Goal: Information Seeking & Learning: Learn about a topic

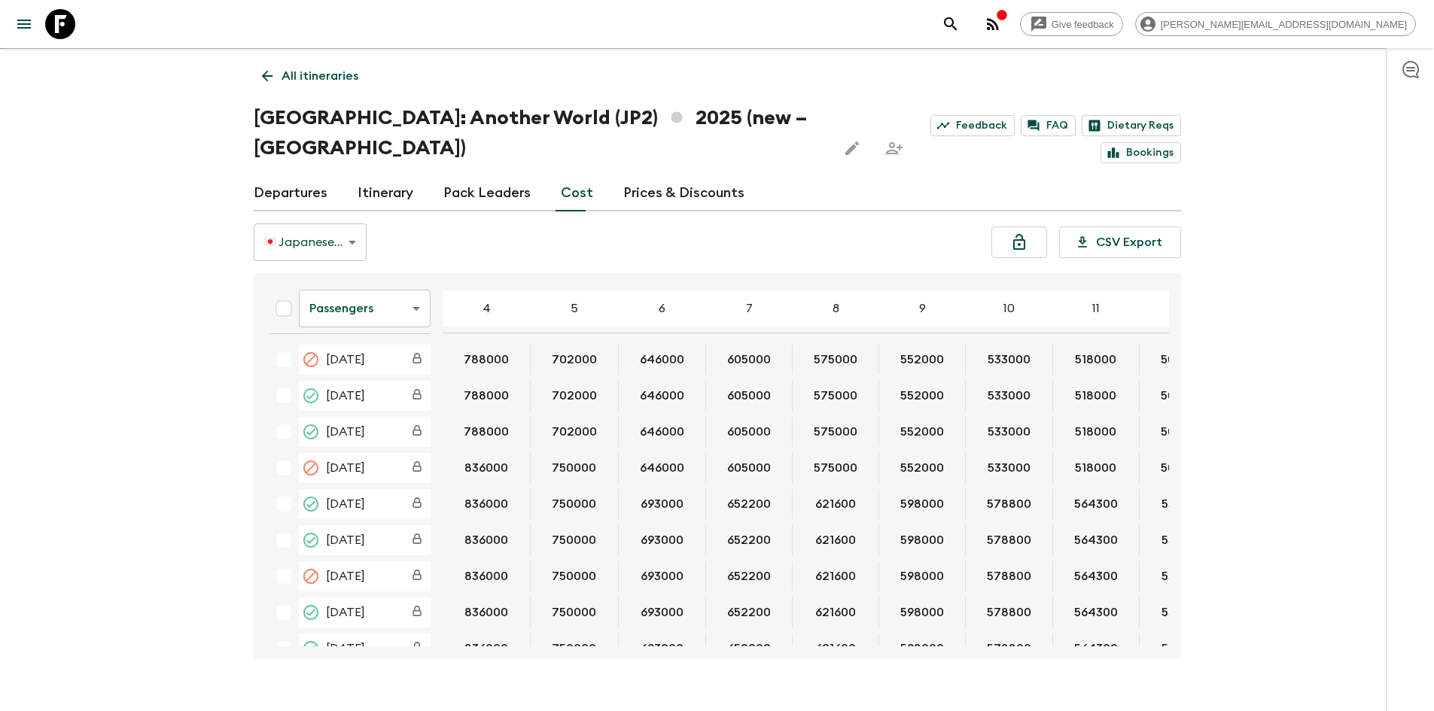
scroll to position [1330, 0]
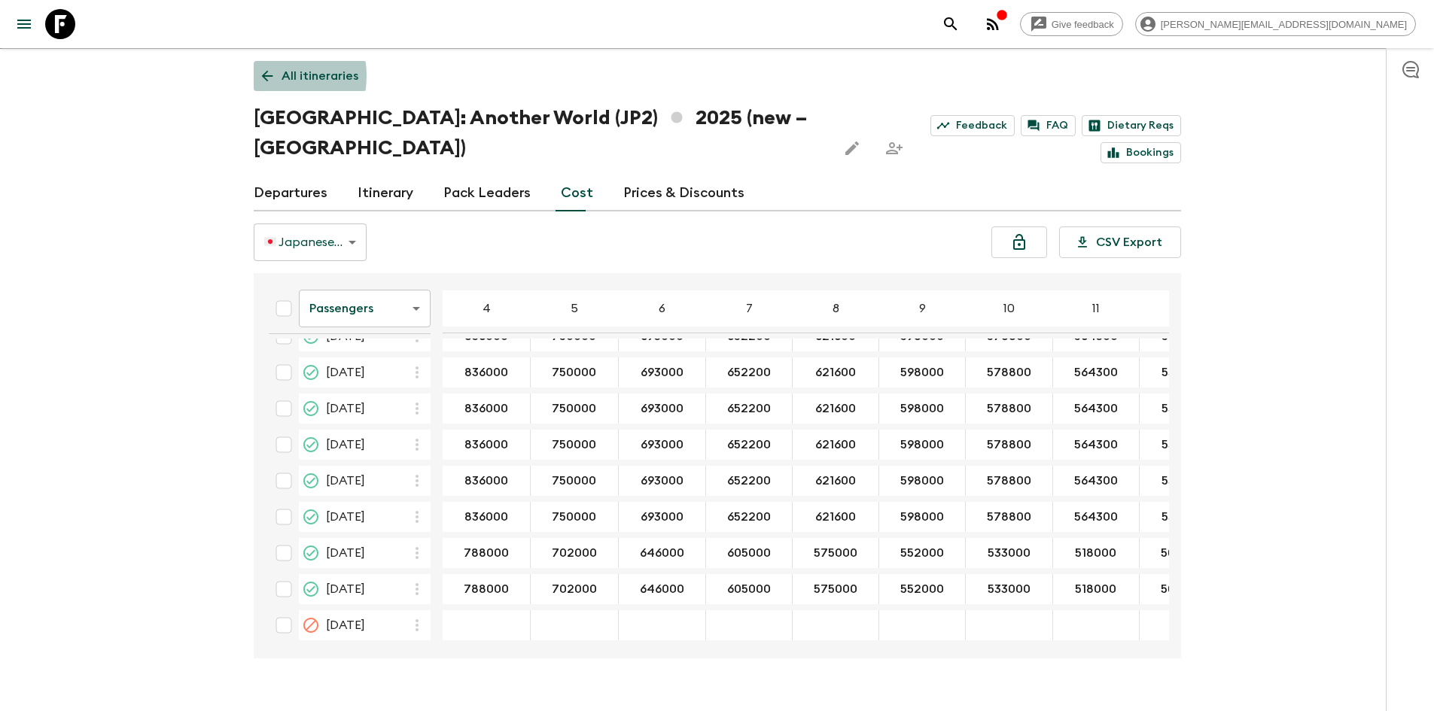
click at [261, 76] on icon at bounding box center [267, 76] width 17 height 17
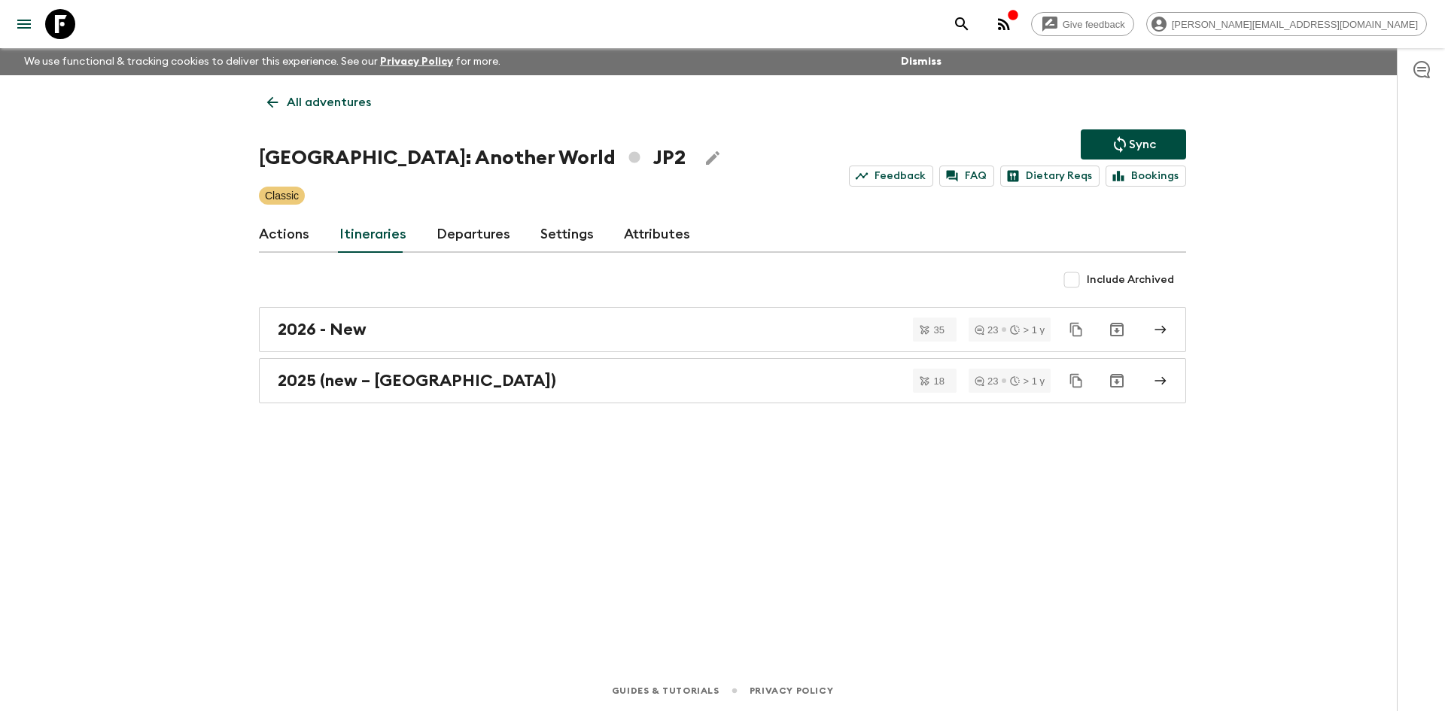
click at [273, 103] on icon at bounding box center [272, 102] width 17 height 17
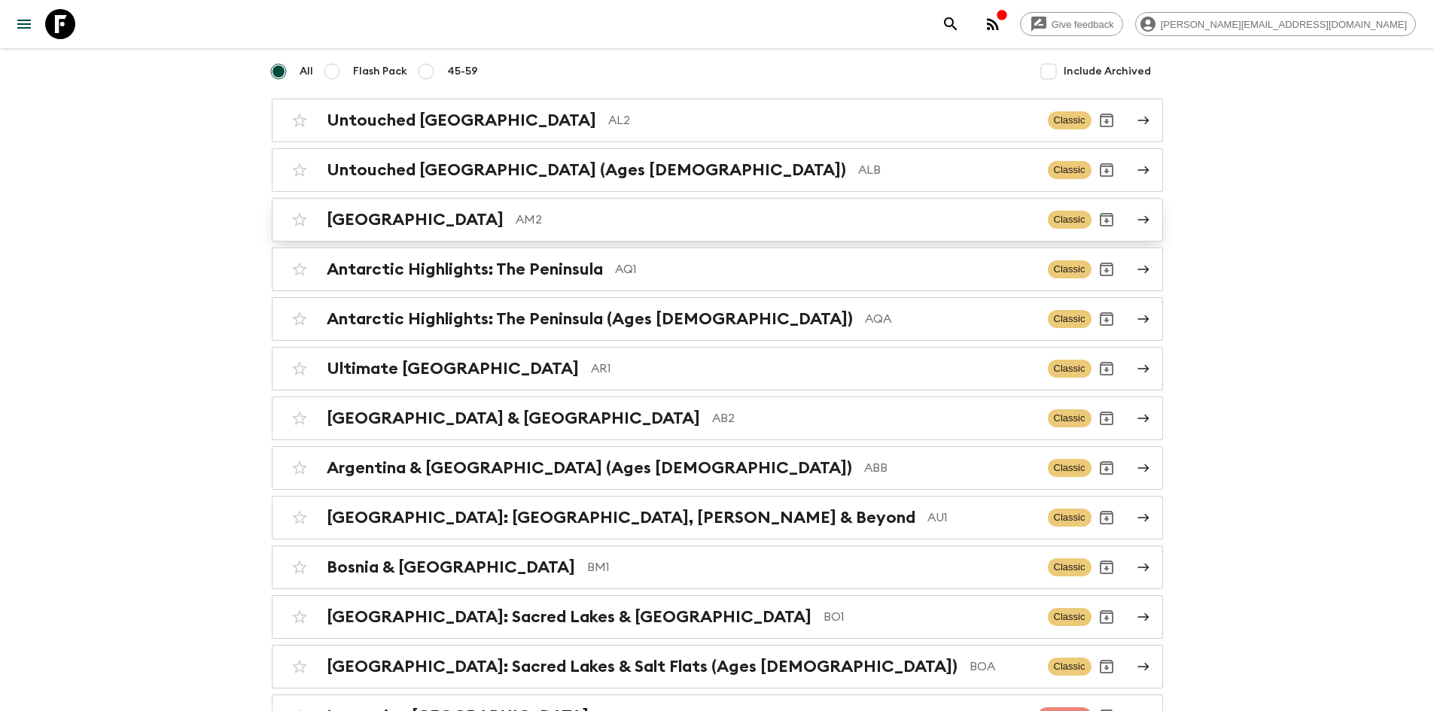
scroll to position [124, 0]
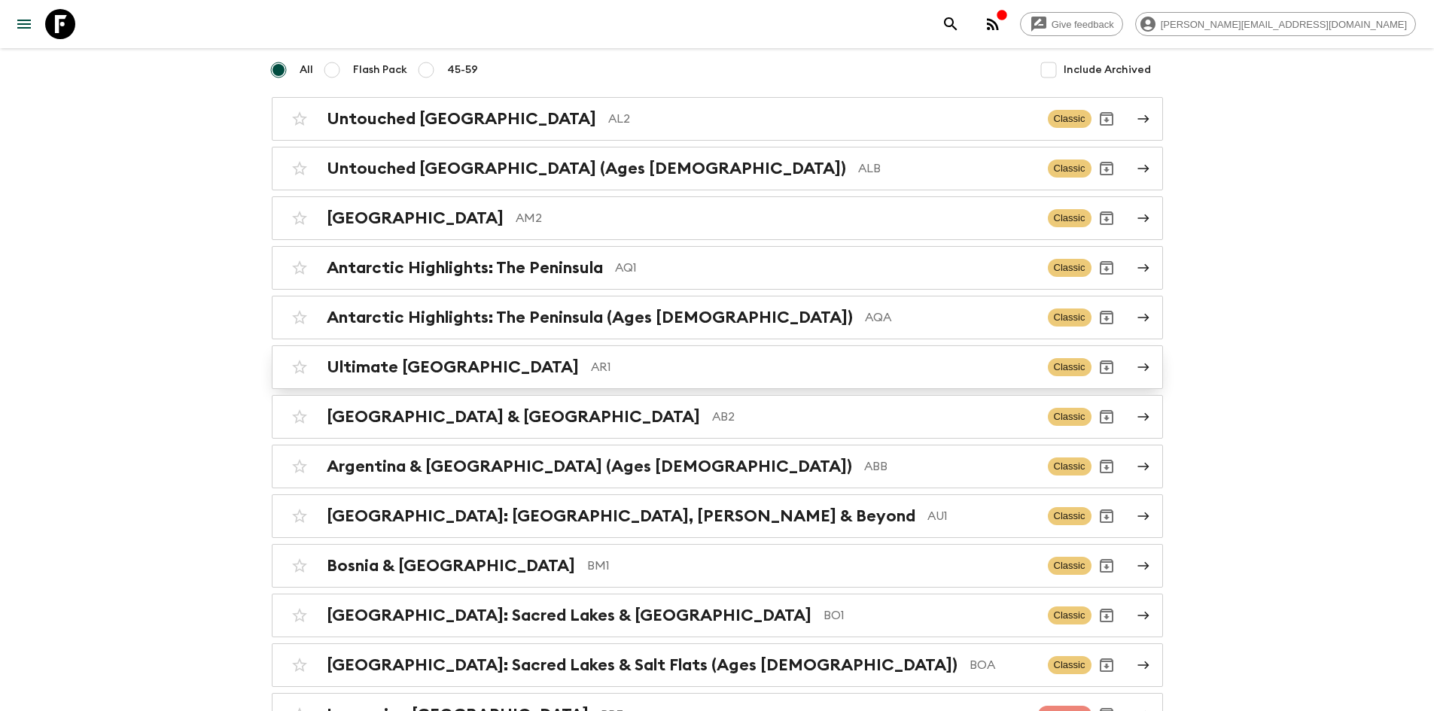
click at [419, 367] on h2 "Ultimate [GEOGRAPHIC_DATA]" at bounding box center [453, 367] width 252 height 20
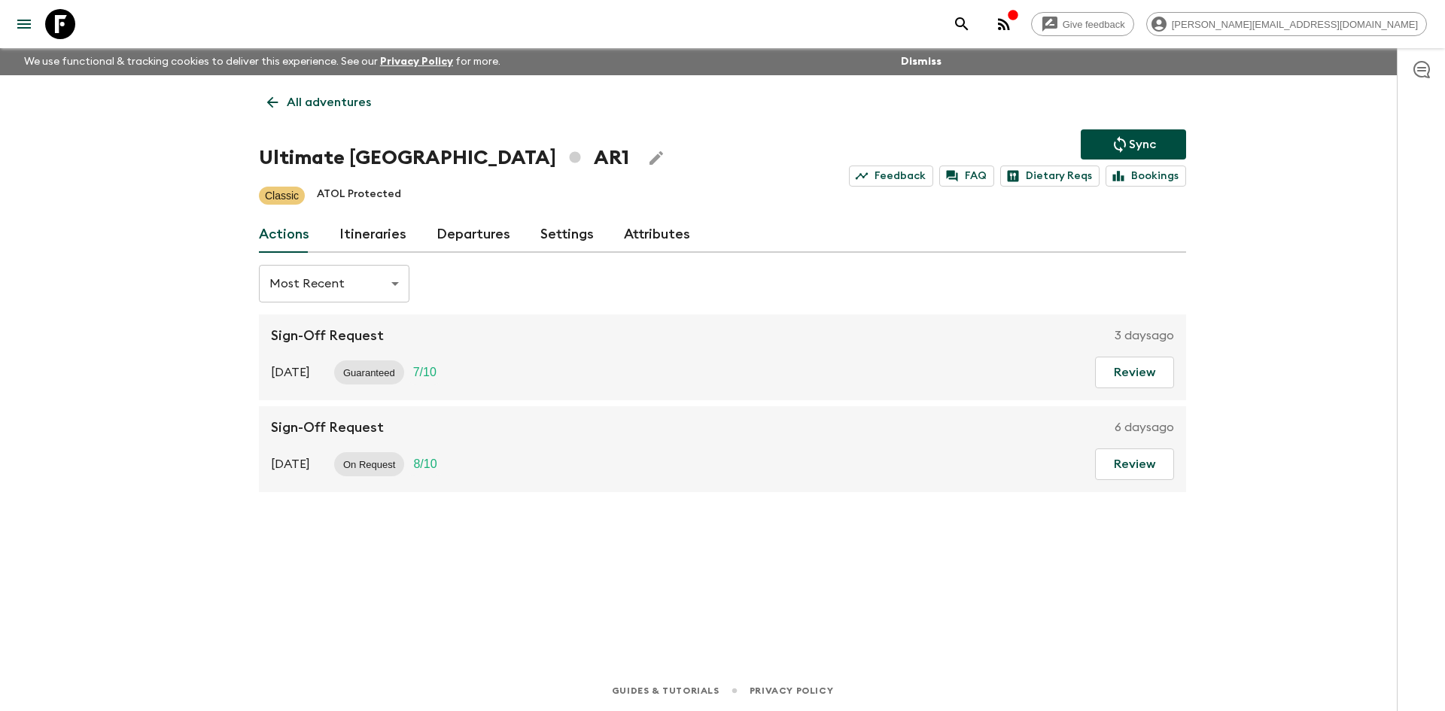
click at [371, 239] on link "Itineraries" at bounding box center [372, 235] width 67 height 36
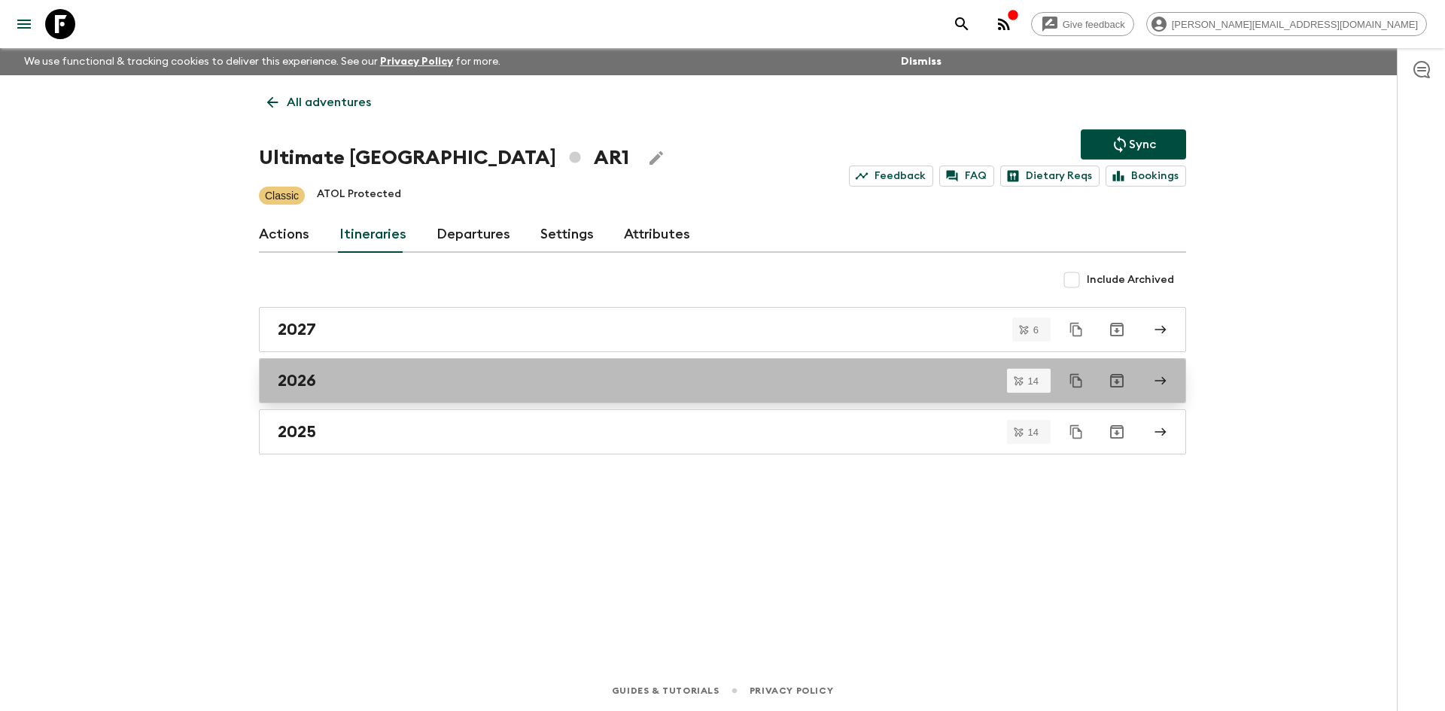
click at [325, 382] on div "2026" at bounding box center [708, 381] width 861 height 20
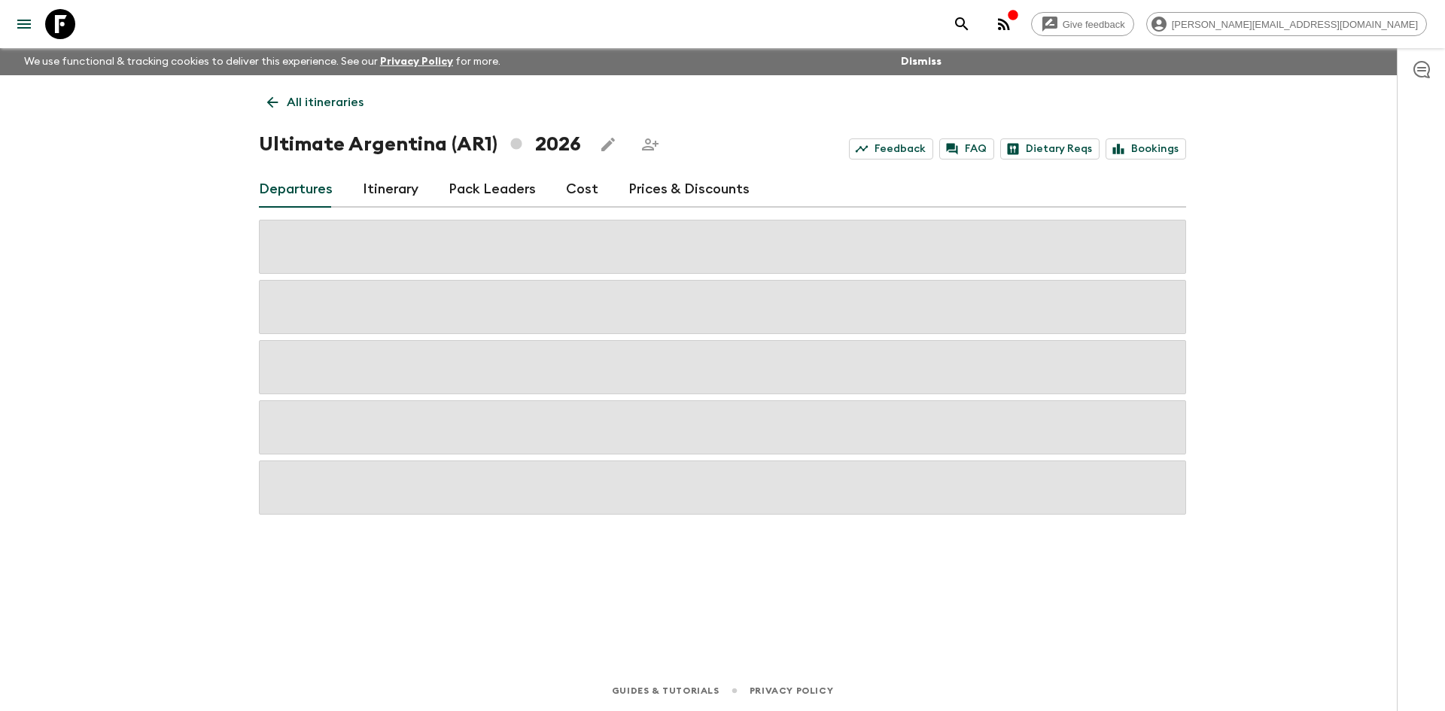
click at [575, 187] on link "Cost" at bounding box center [582, 190] width 32 height 36
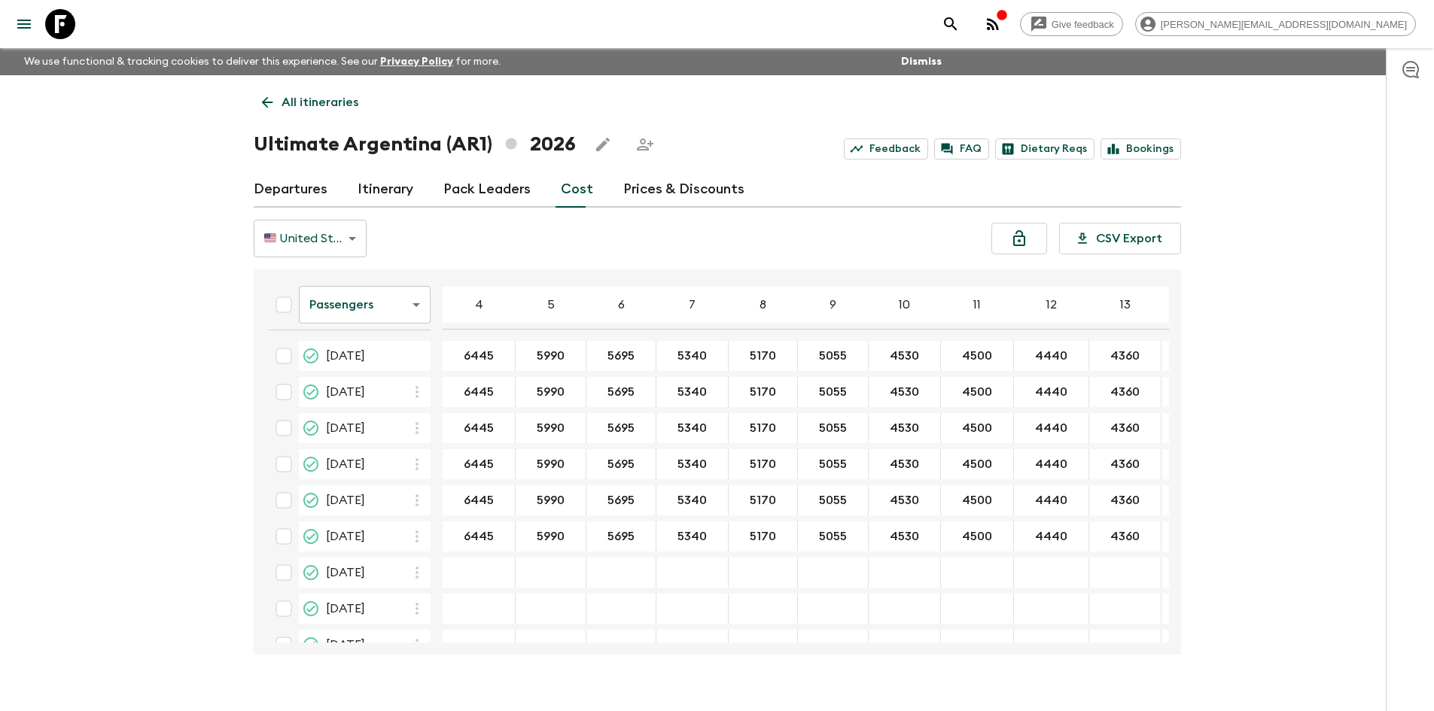
click at [576, 189] on link "Cost" at bounding box center [577, 190] width 32 height 36
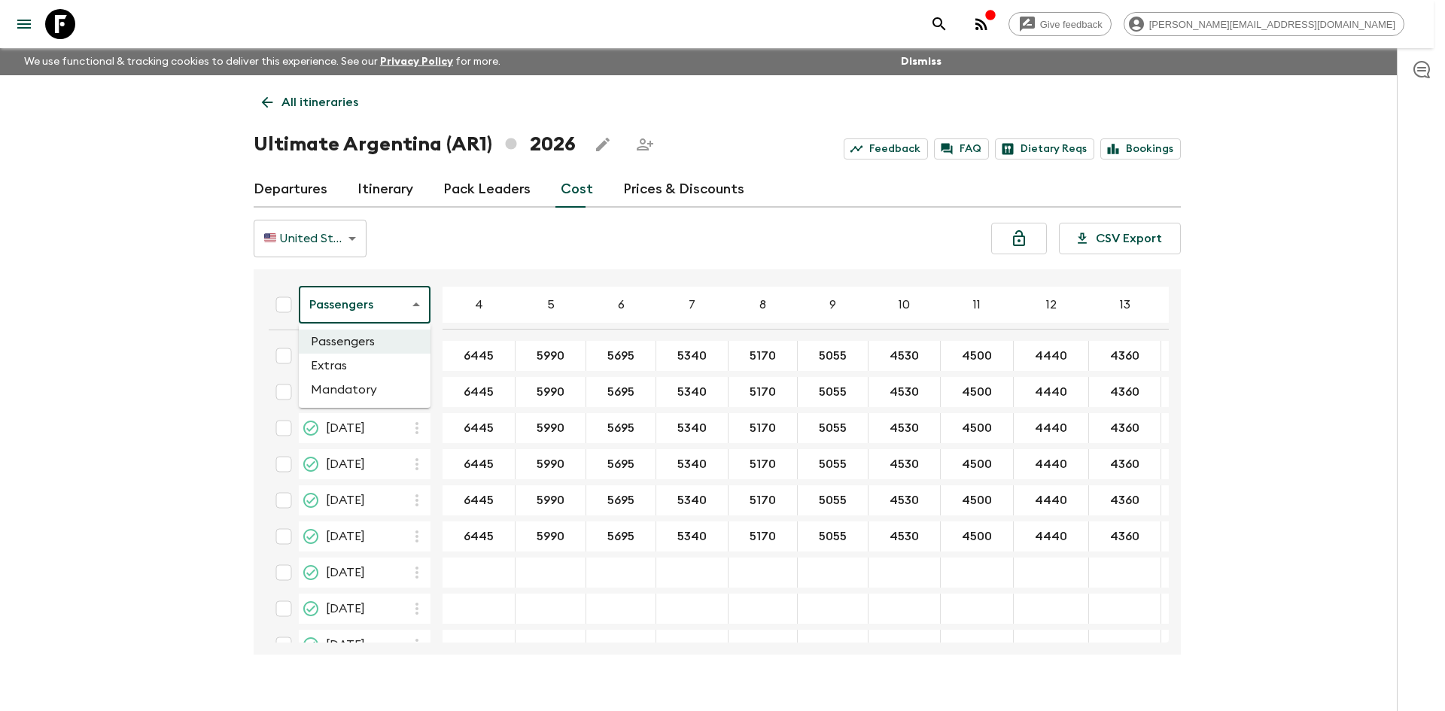
click at [418, 306] on body "Give feedback sophie.t@flashpack.com We use functional & tracking cookies to de…" at bounding box center [722, 368] width 1445 height 737
click at [370, 394] on li "Mandatory" at bounding box center [365, 390] width 132 height 24
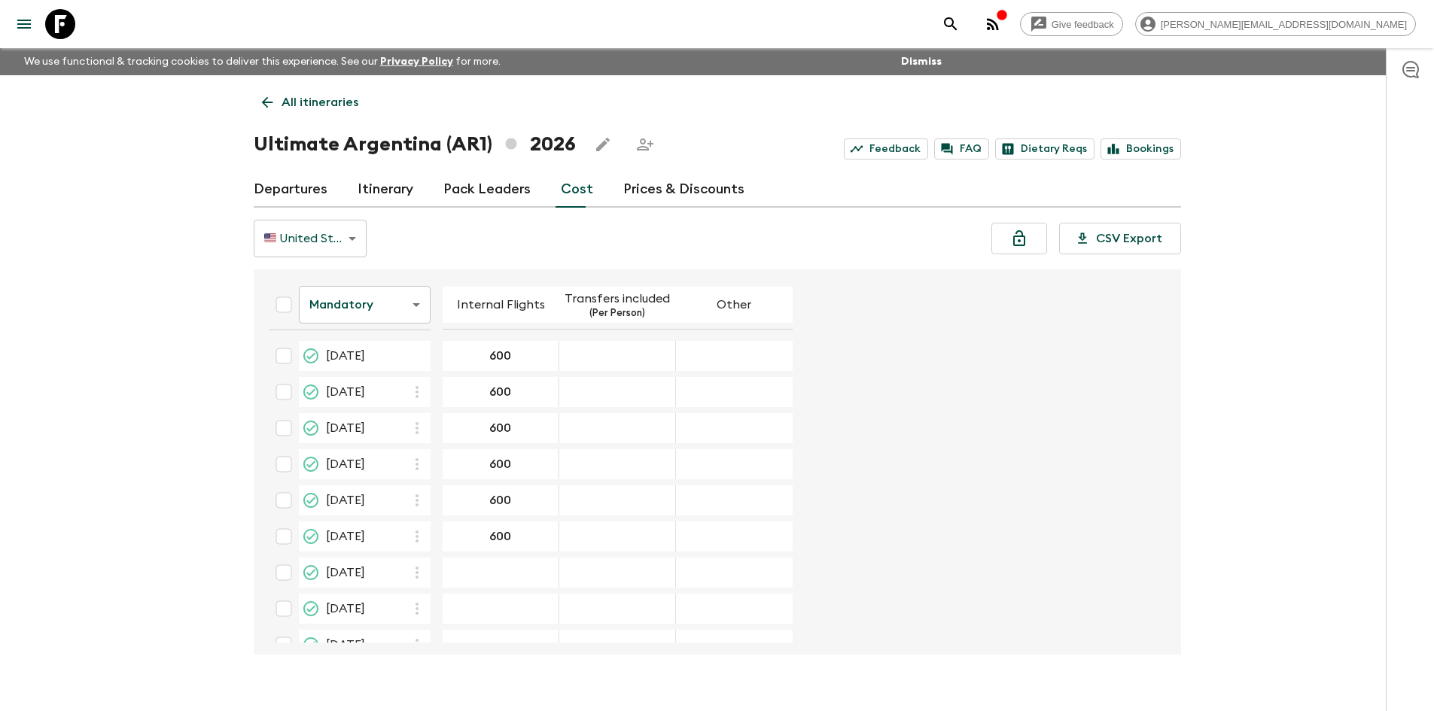
click at [271, 106] on icon at bounding box center [267, 102] width 17 height 17
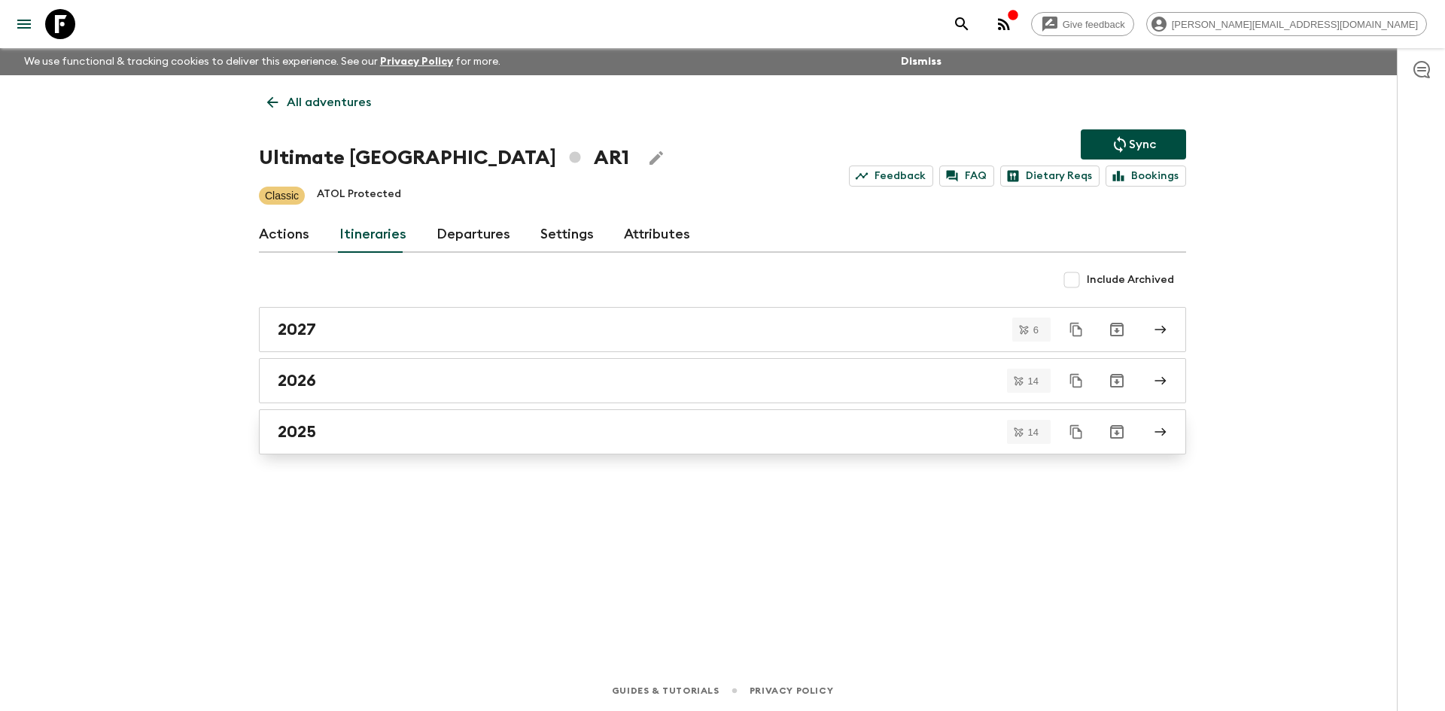
click at [304, 440] on h2 "2025" at bounding box center [297, 432] width 38 height 20
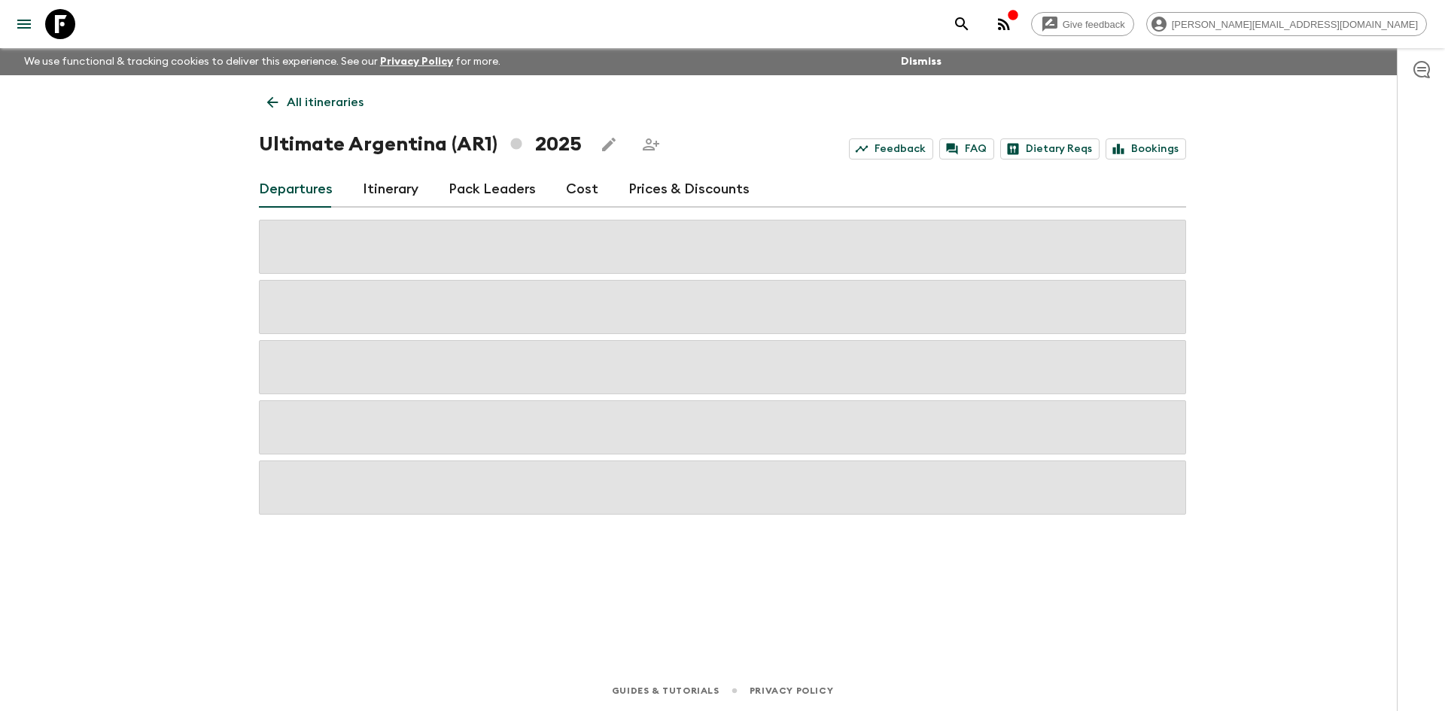
click at [576, 190] on link "Cost" at bounding box center [582, 190] width 32 height 36
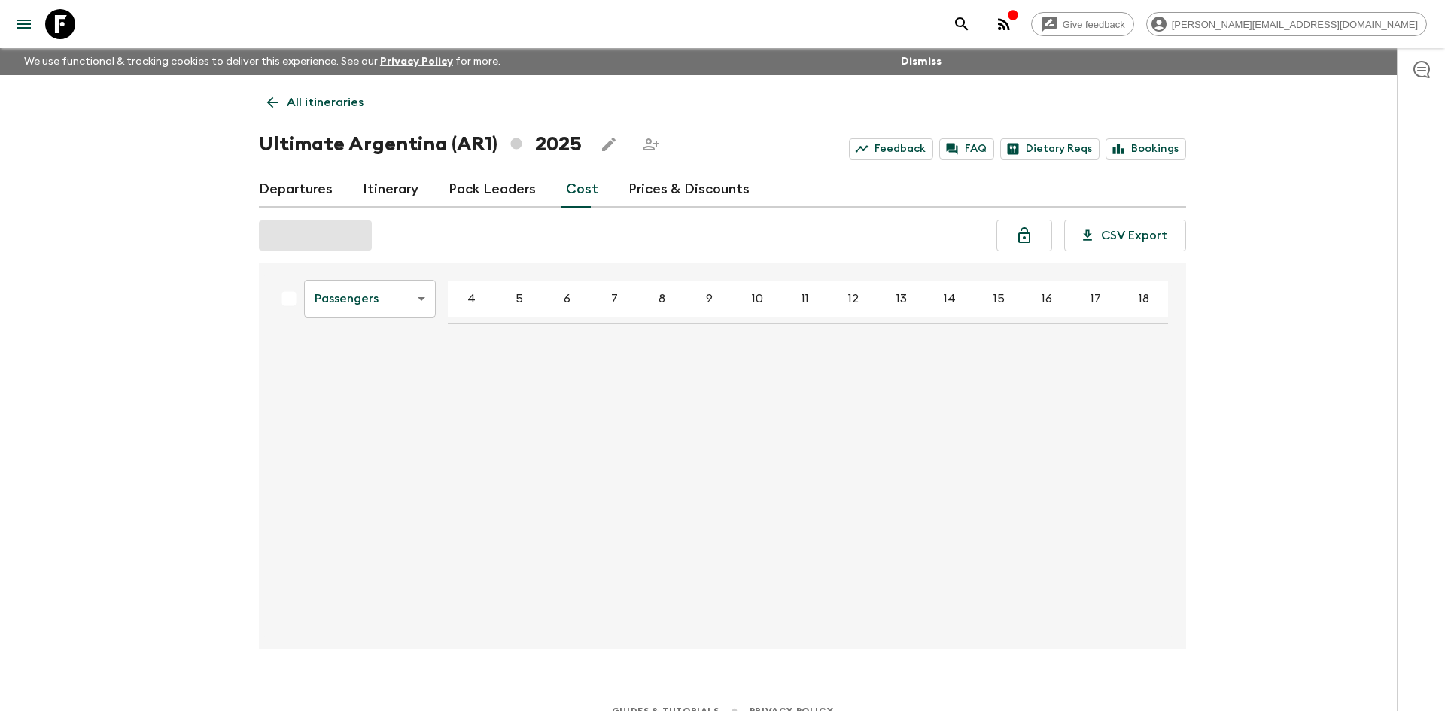
click at [387, 301] on body "Give feedback sophie.t@flashpack.com We use functional & tracking cookies to de…" at bounding box center [722, 365] width 1445 height 731
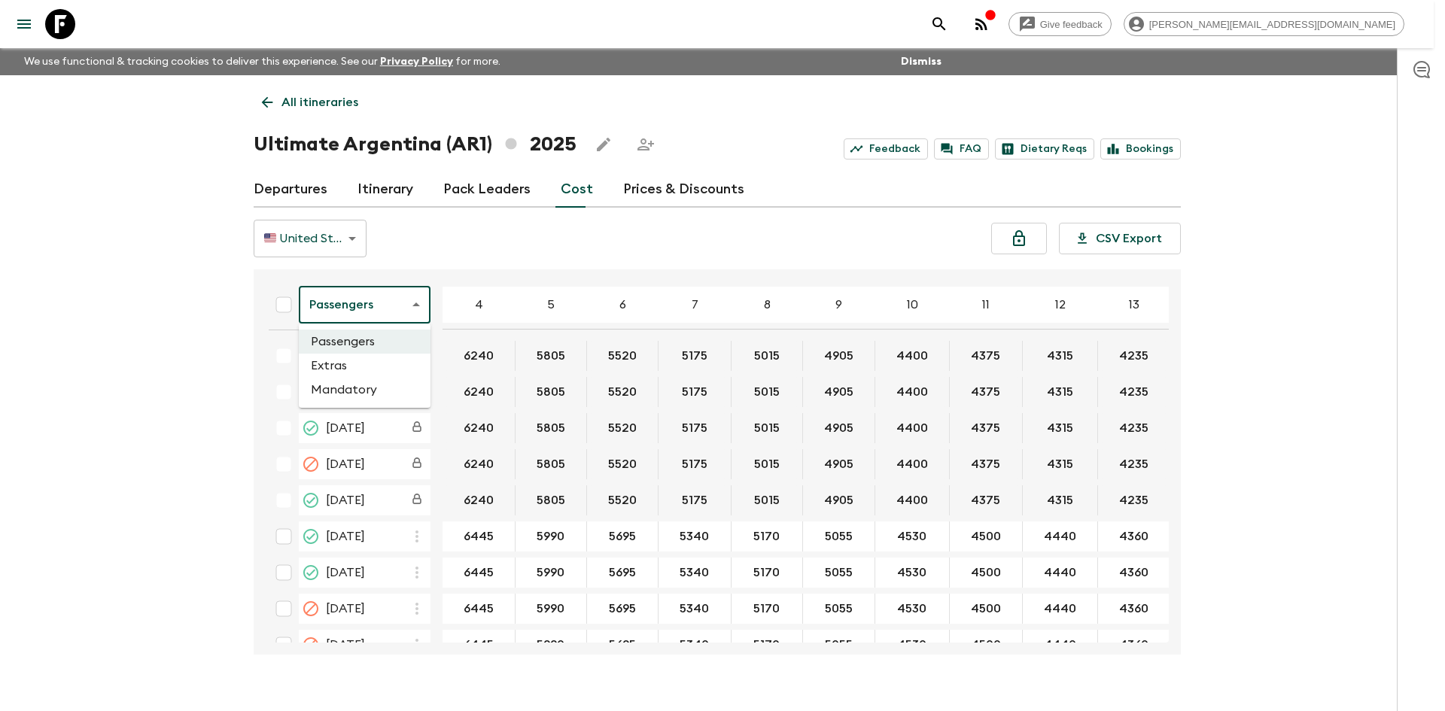
click at [360, 392] on li "Mandatory" at bounding box center [365, 390] width 132 height 24
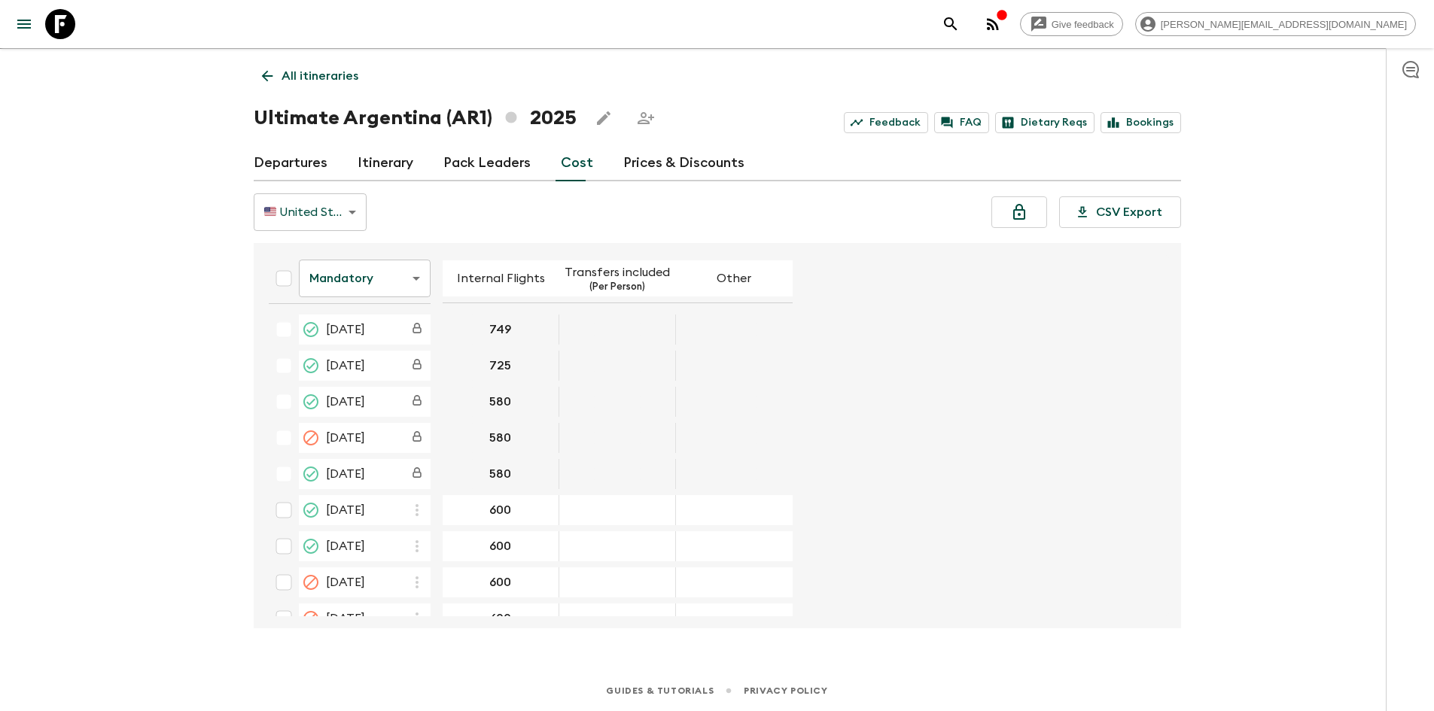
click at [270, 71] on icon at bounding box center [267, 76] width 17 height 17
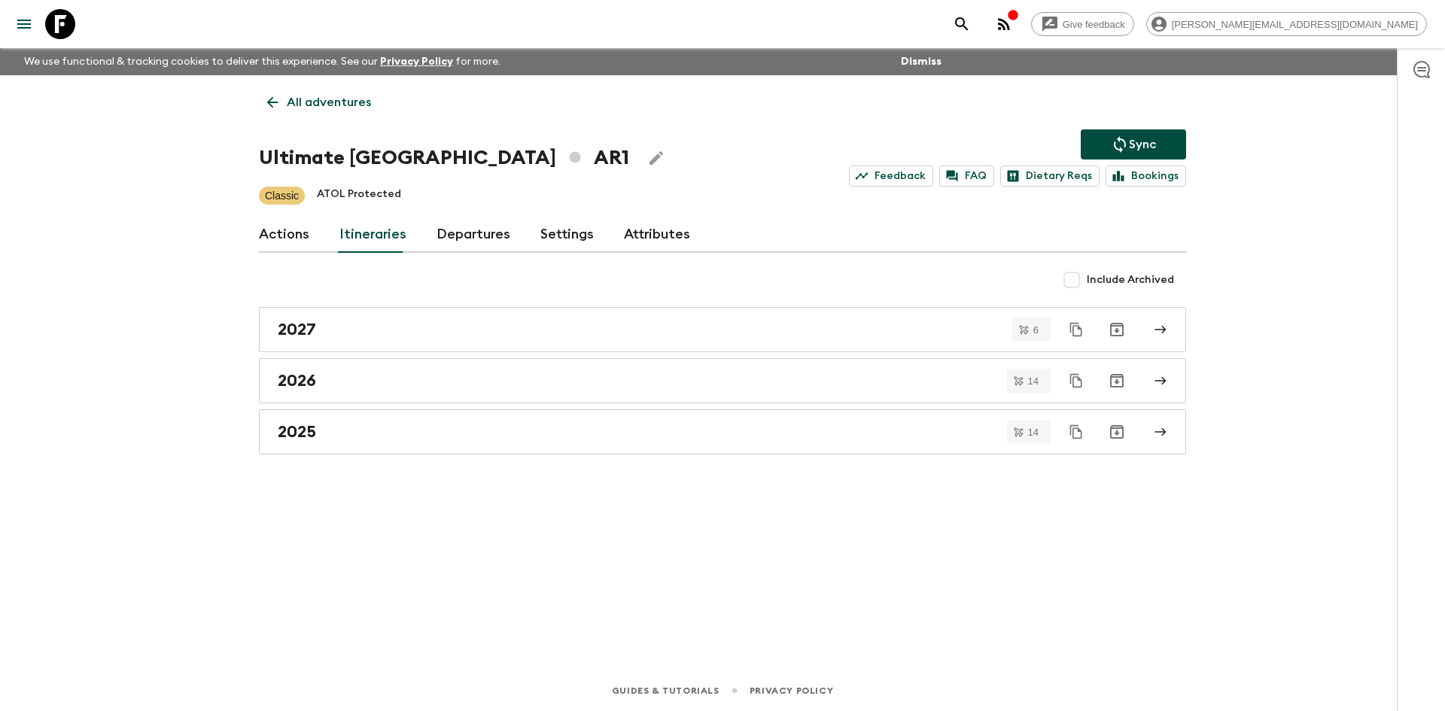
click at [273, 99] on icon at bounding box center [272, 102] width 17 height 17
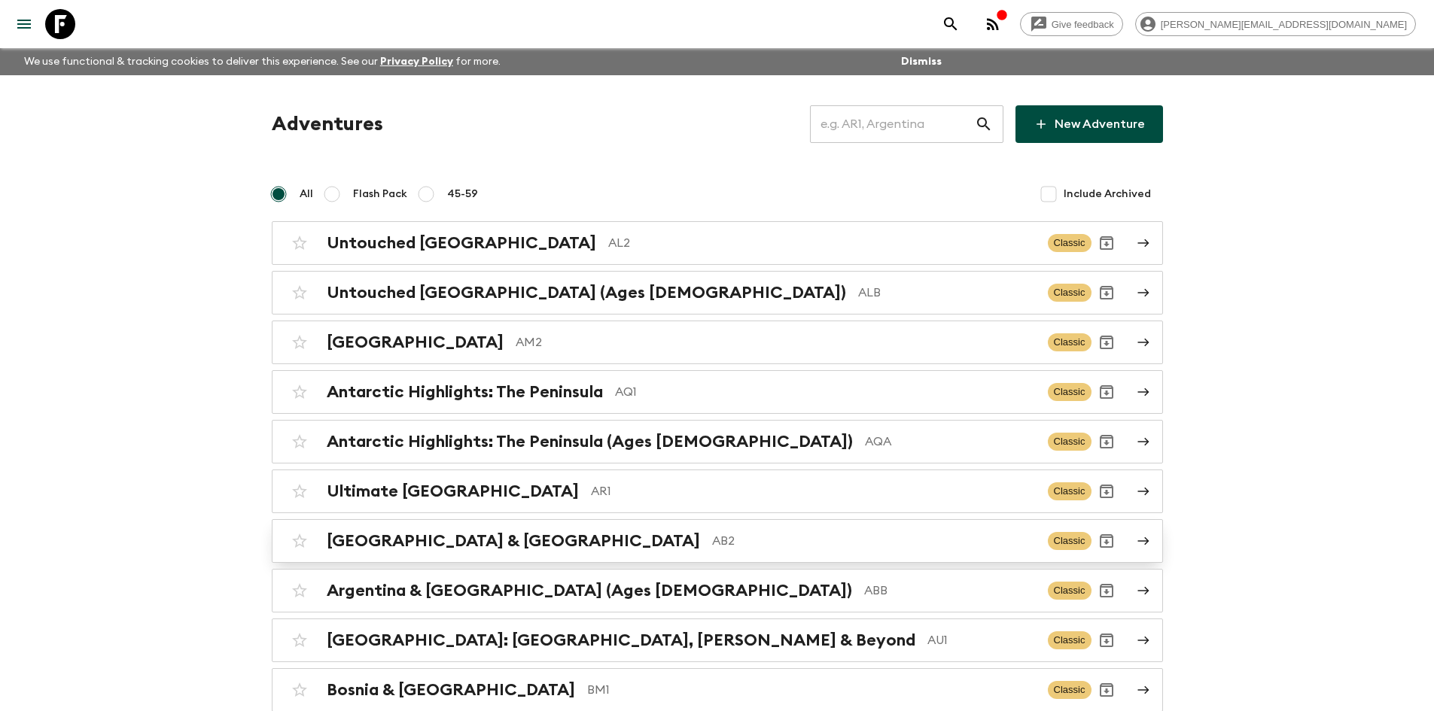
click at [712, 543] on p "AB2" at bounding box center [874, 541] width 324 height 18
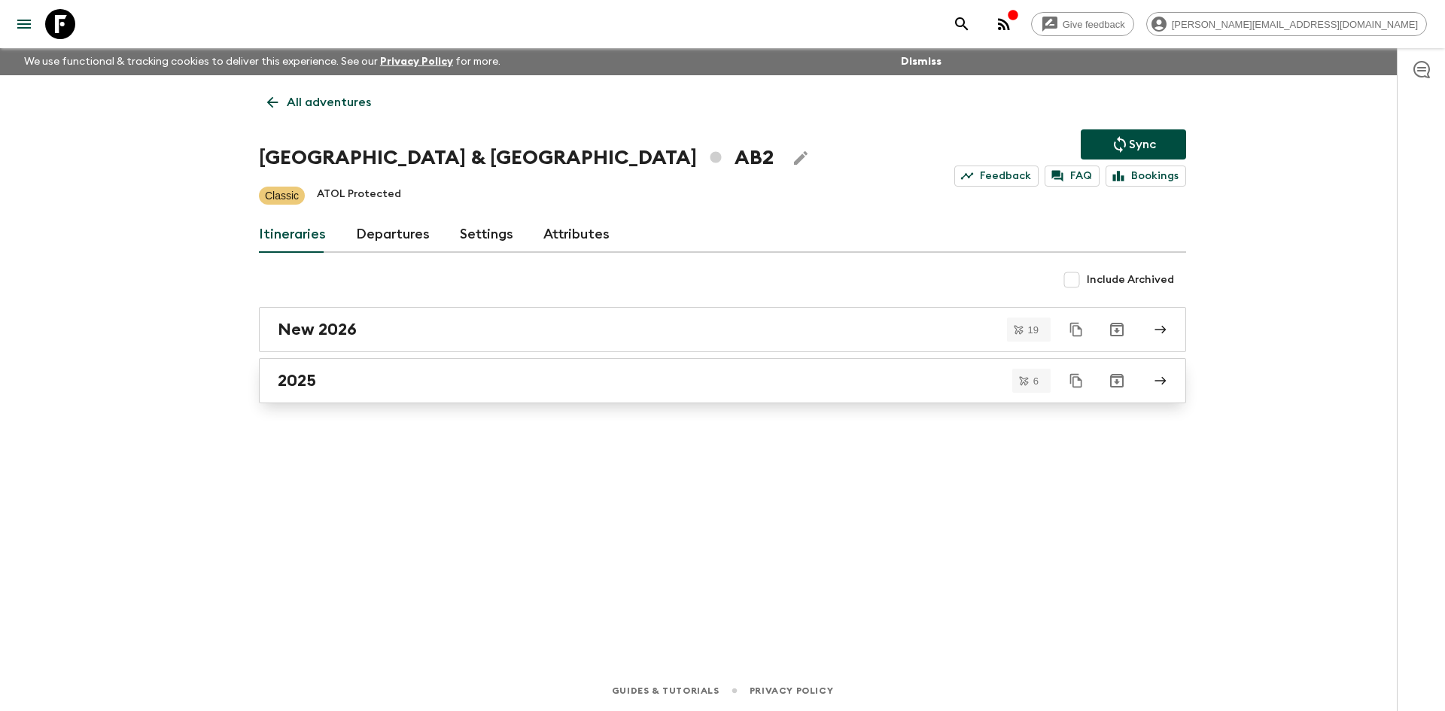
click at [418, 390] on div "2025" at bounding box center [708, 381] width 861 height 20
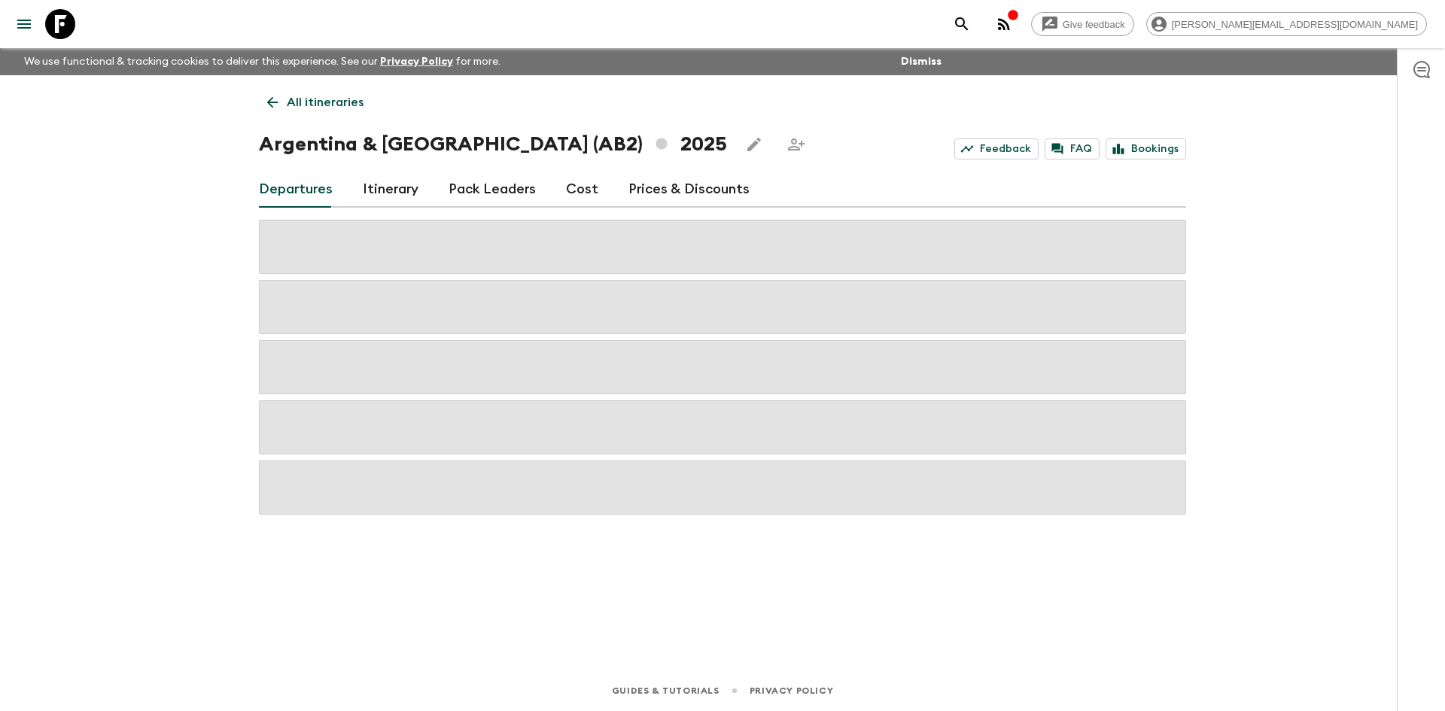
click at [576, 194] on link "Cost" at bounding box center [582, 190] width 32 height 36
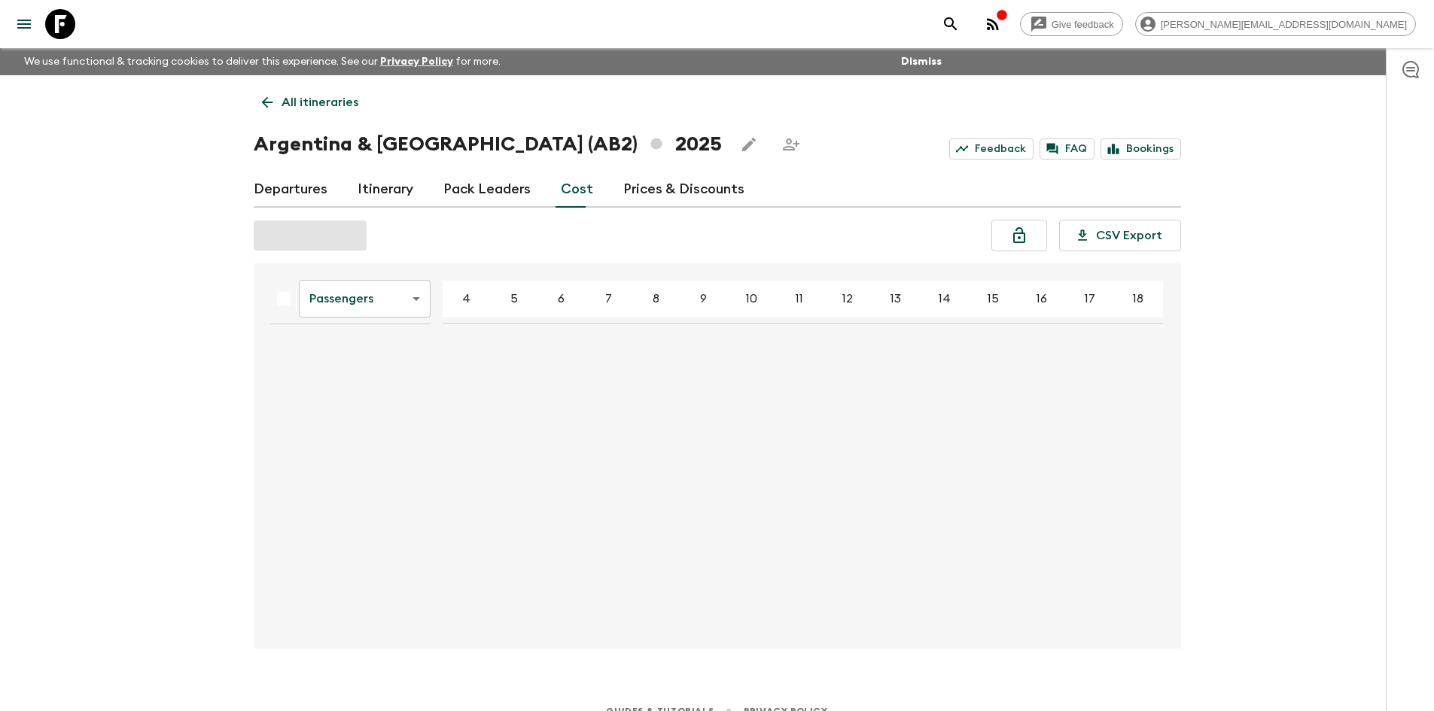
click at [371, 302] on body "Give feedback sophie.t@flashpack.com We use functional & tracking cookies to de…" at bounding box center [717, 365] width 1434 height 731
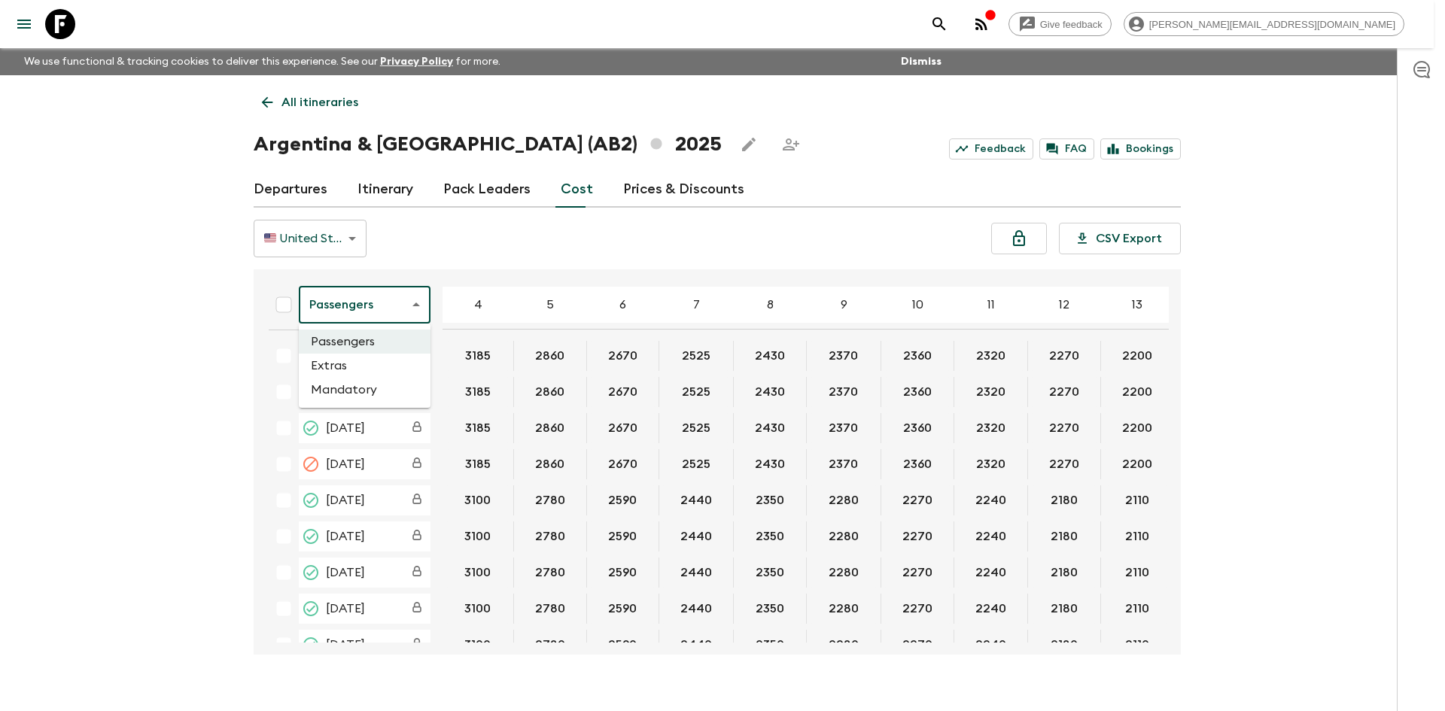
click at [353, 385] on li "Mandatory" at bounding box center [365, 390] width 132 height 24
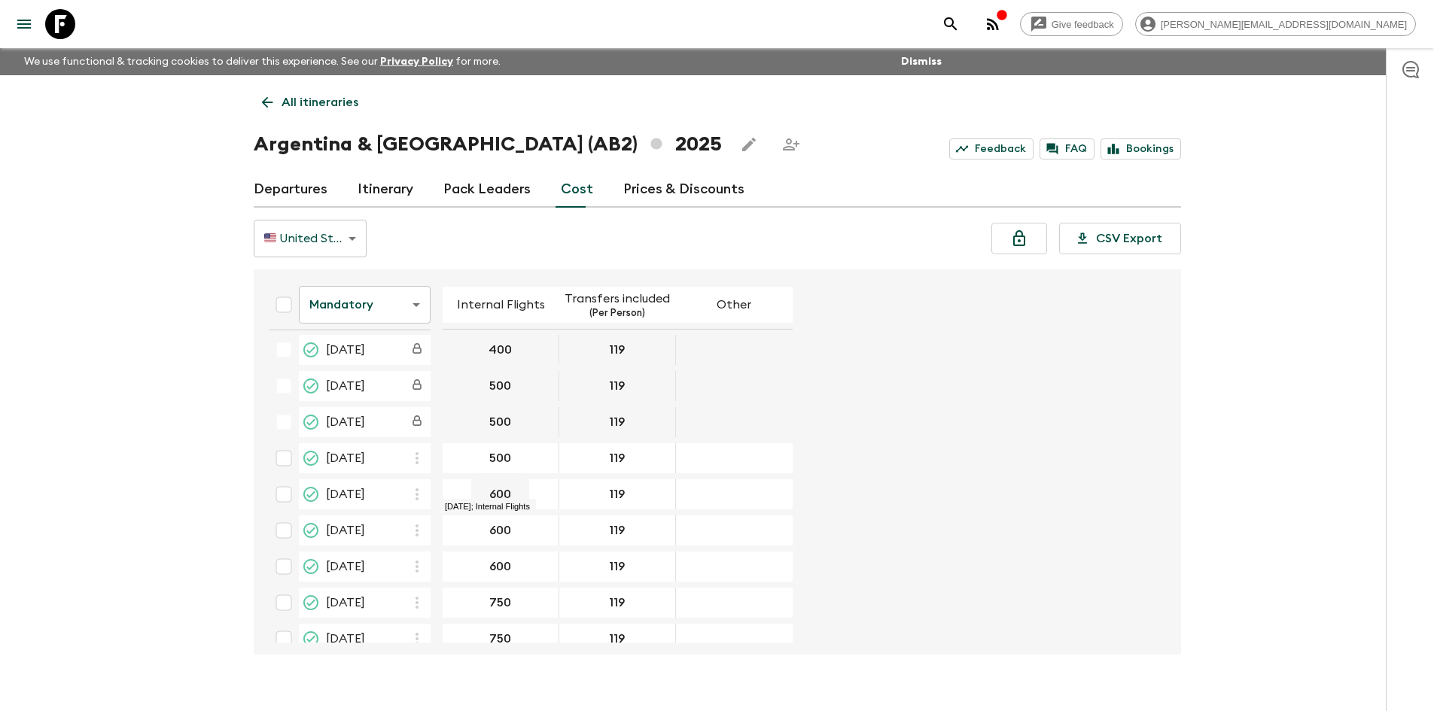
scroll to position [240, 0]
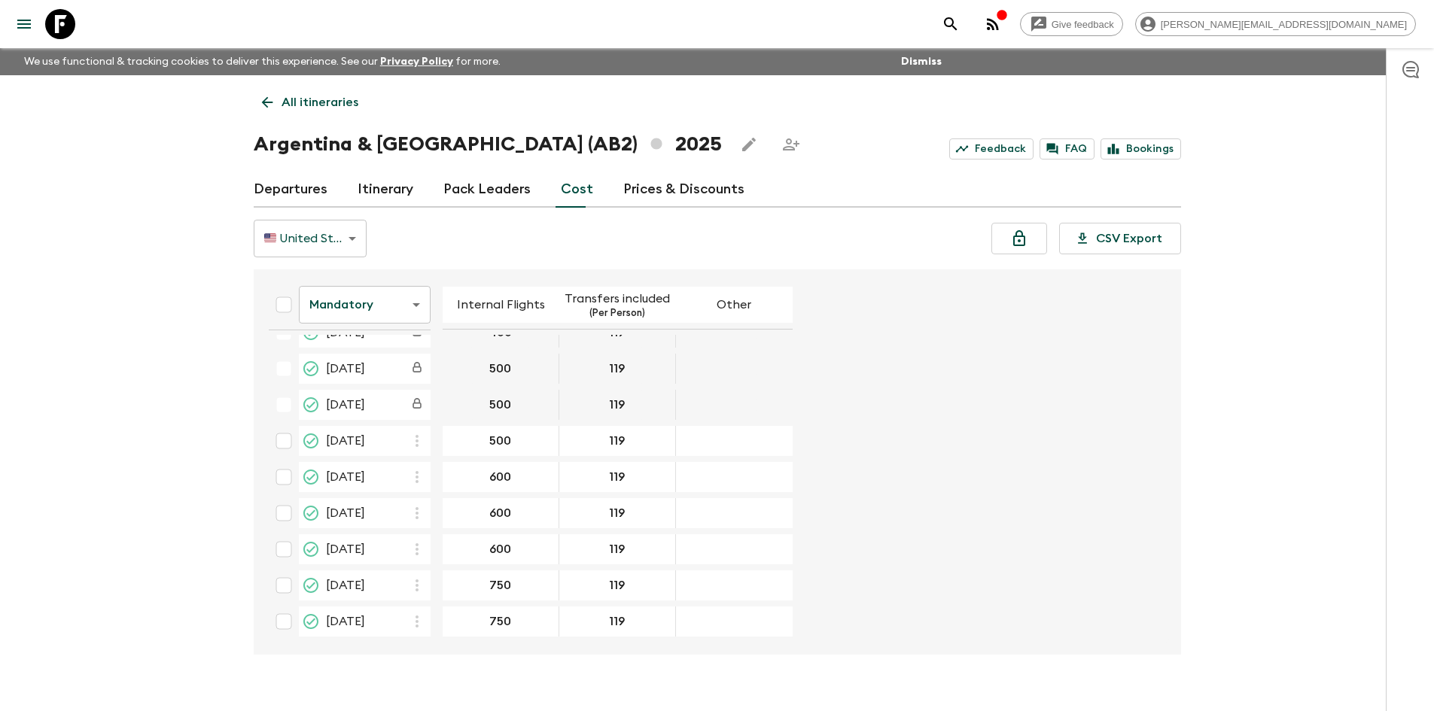
click at [260, 96] on icon at bounding box center [267, 102] width 17 height 17
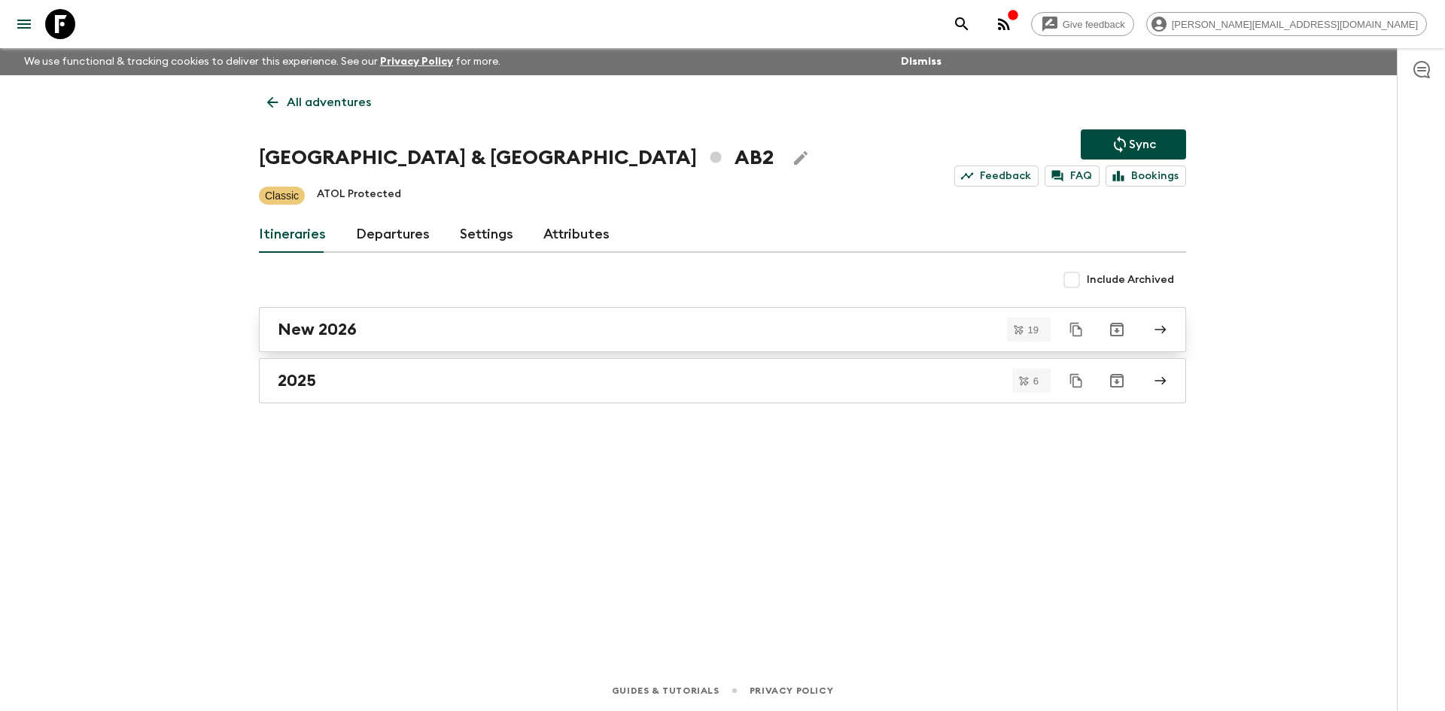
click at [337, 332] on h2 "New 2026" at bounding box center [317, 330] width 79 height 20
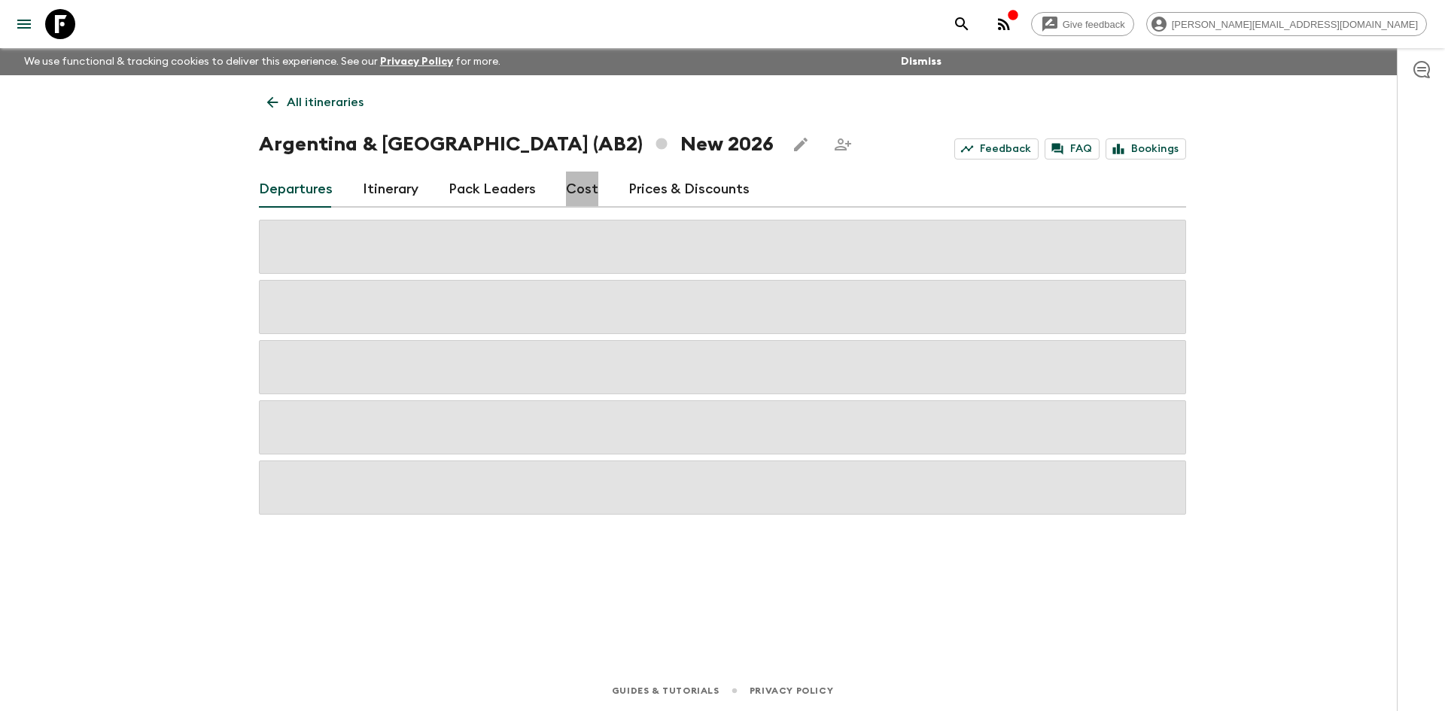
click at [580, 192] on link "Cost" at bounding box center [582, 190] width 32 height 36
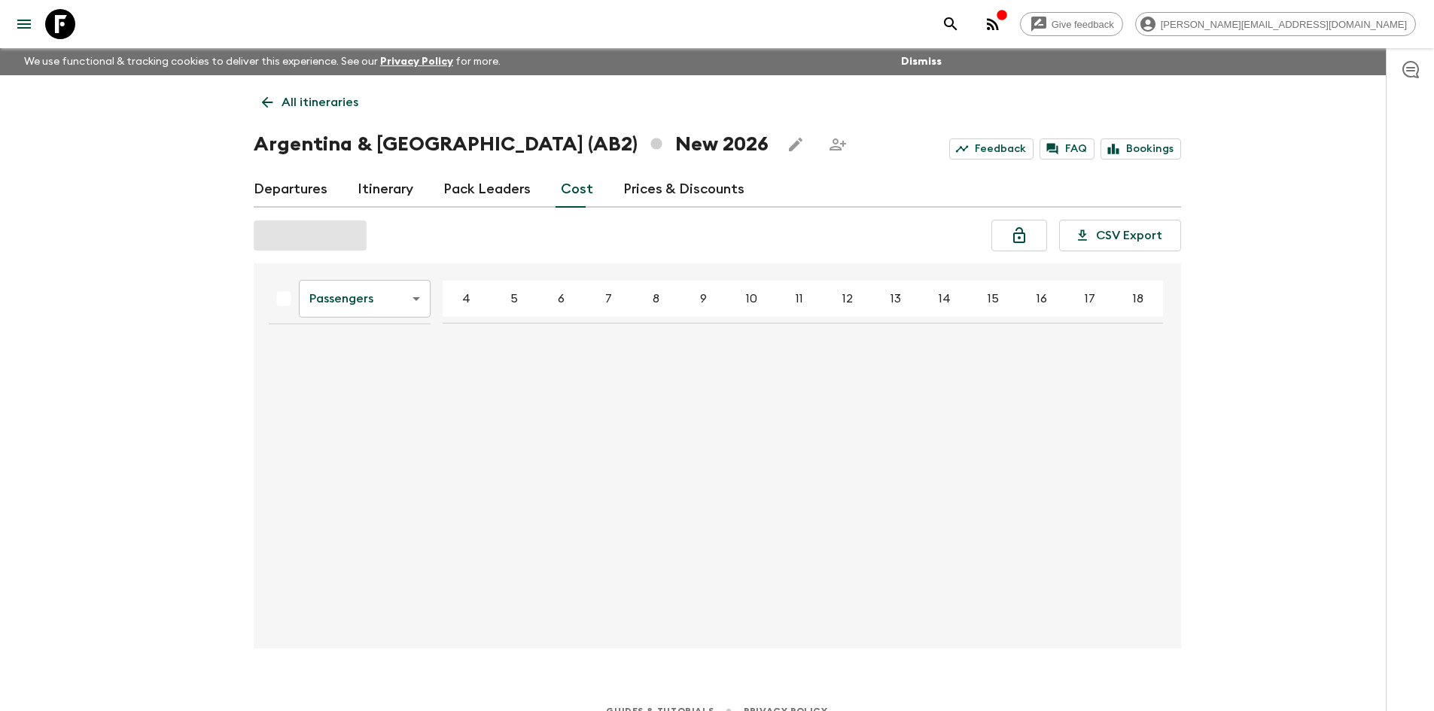
click at [373, 305] on body "Give feedback sophie.t@flashpack.com We use functional & tracking cookies to de…" at bounding box center [717, 365] width 1434 height 731
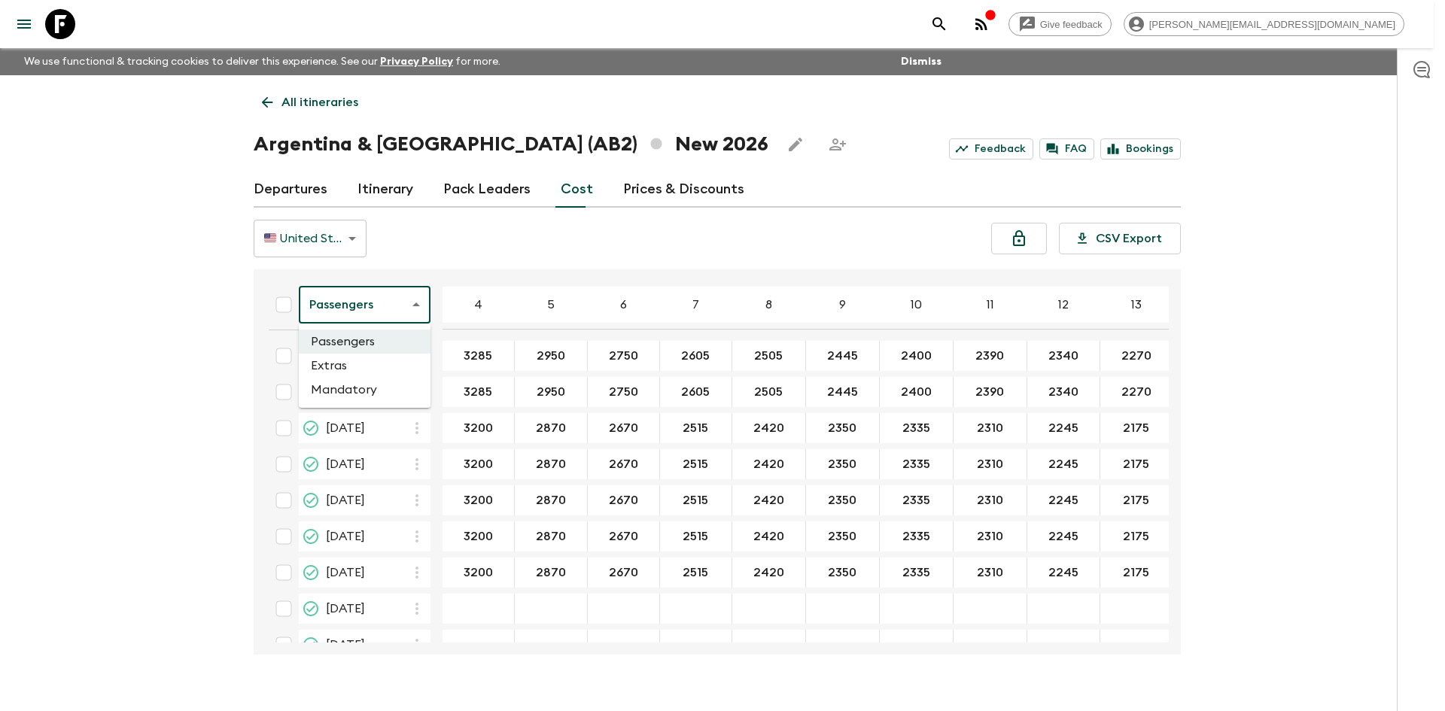
click at [334, 385] on li "Mandatory" at bounding box center [365, 390] width 132 height 24
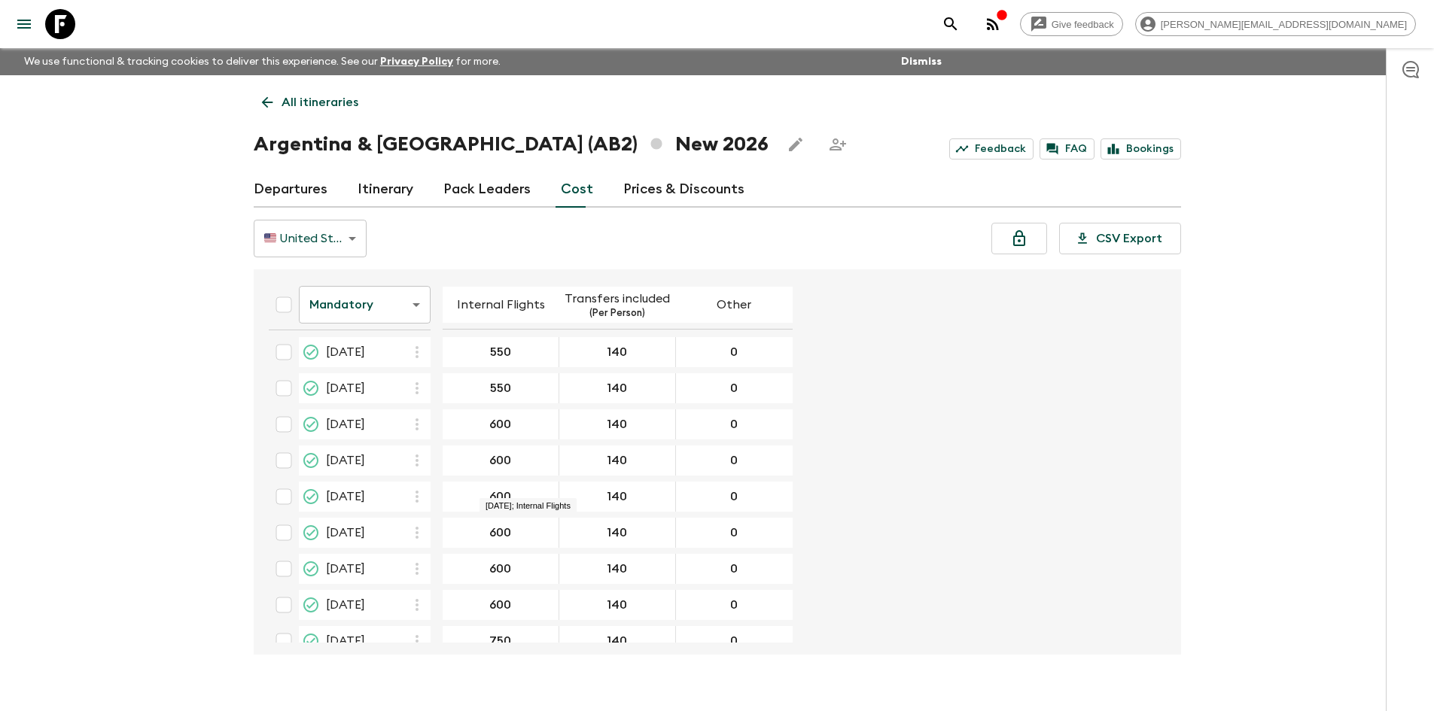
scroll to position [291, 0]
click at [266, 100] on icon at bounding box center [267, 102] width 17 height 17
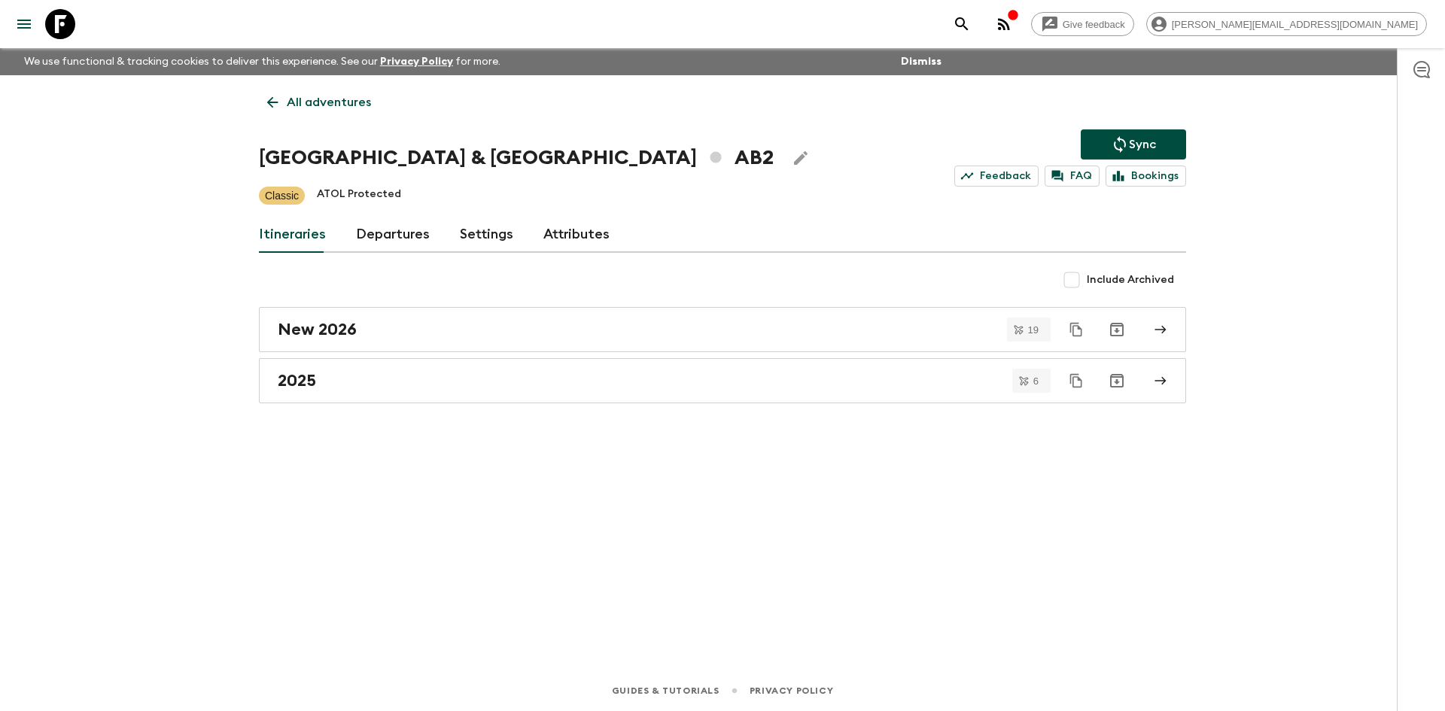
click at [266, 100] on icon at bounding box center [272, 102] width 17 height 17
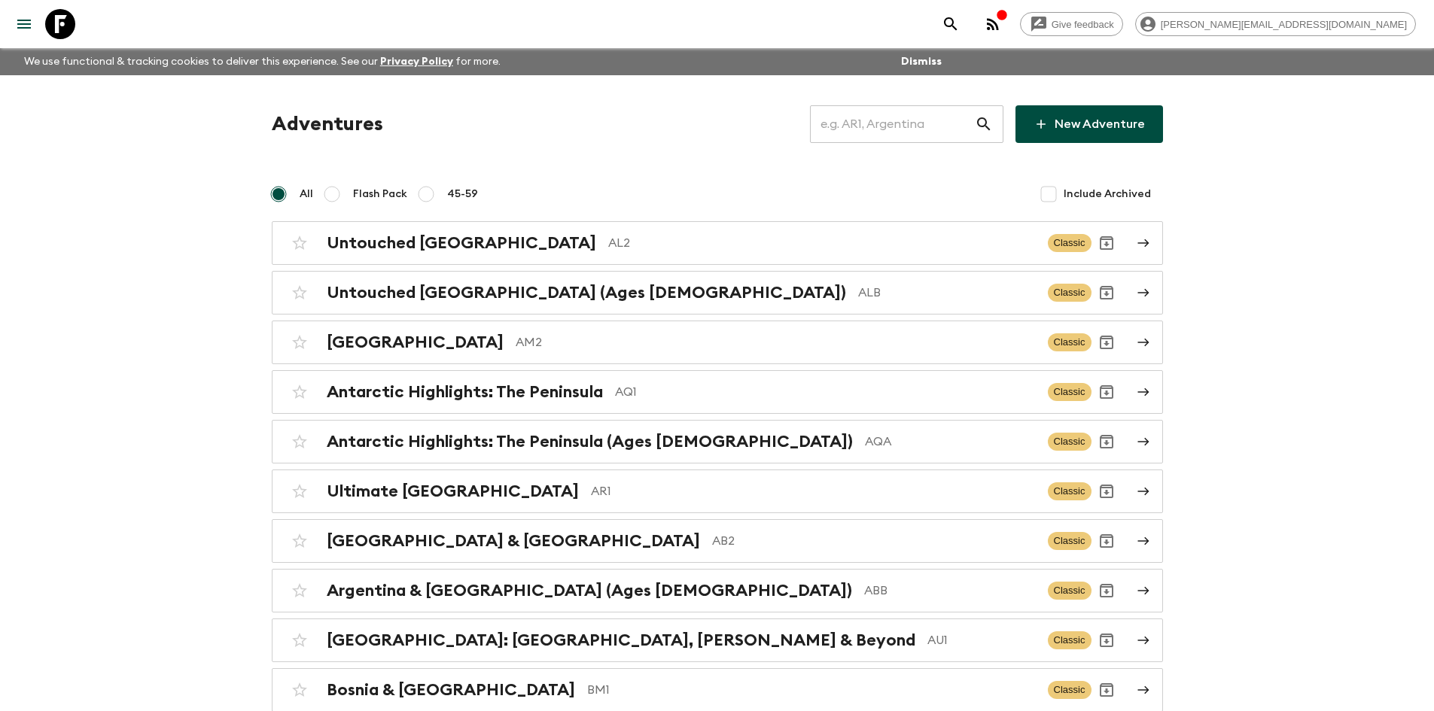
scroll to position [187, 0]
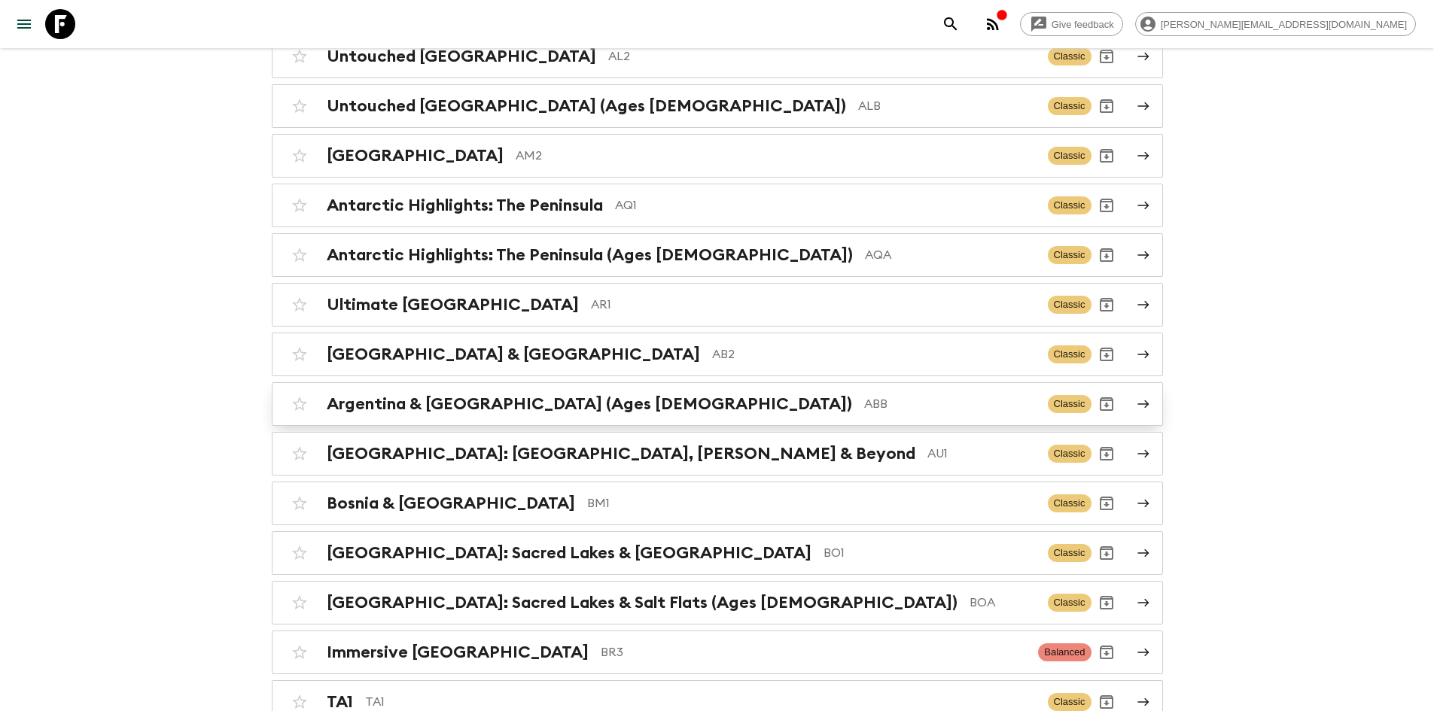
click at [864, 399] on p "ABB" at bounding box center [950, 404] width 172 height 18
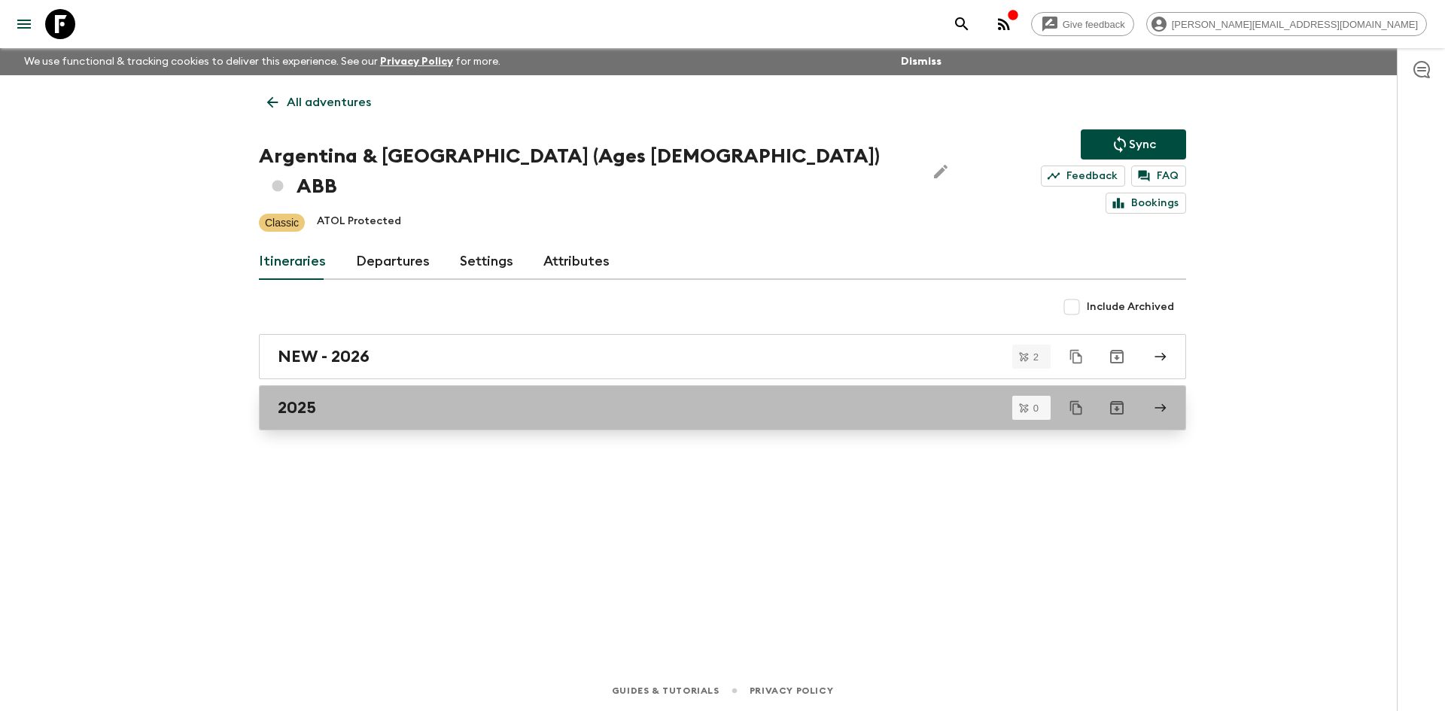
click at [345, 398] on div "2025" at bounding box center [708, 408] width 861 height 20
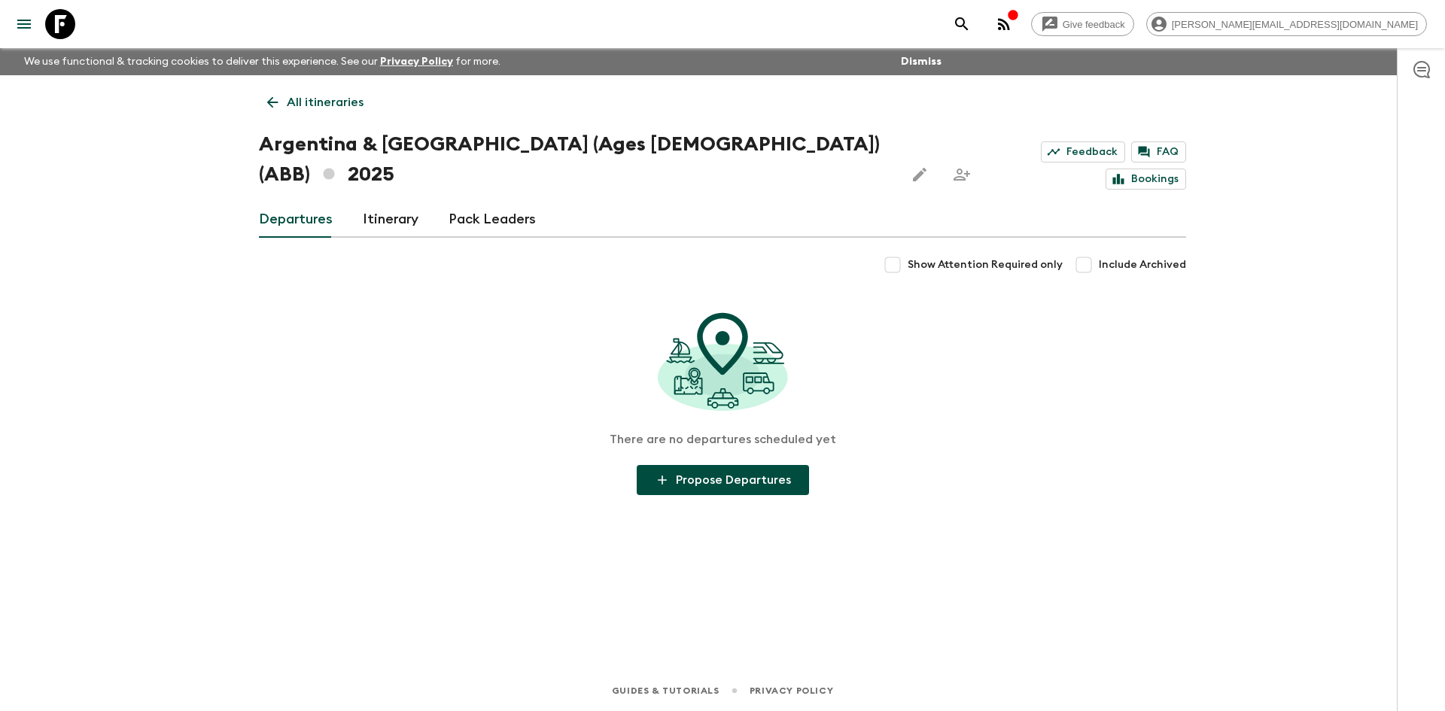
click at [372, 202] on link "Itinerary" at bounding box center [391, 220] width 56 height 36
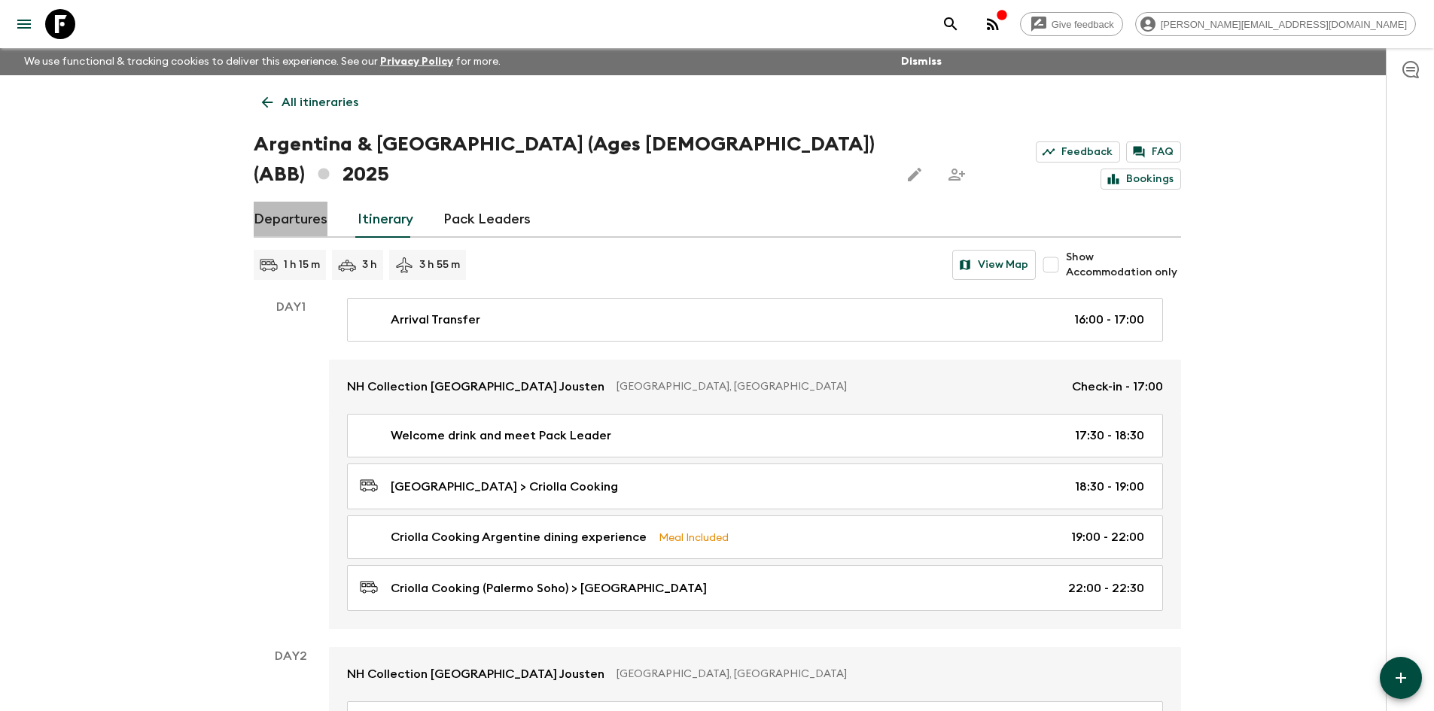
click at [300, 202] on link "Departures" at bounding box center [291, 220] width 74 height 36
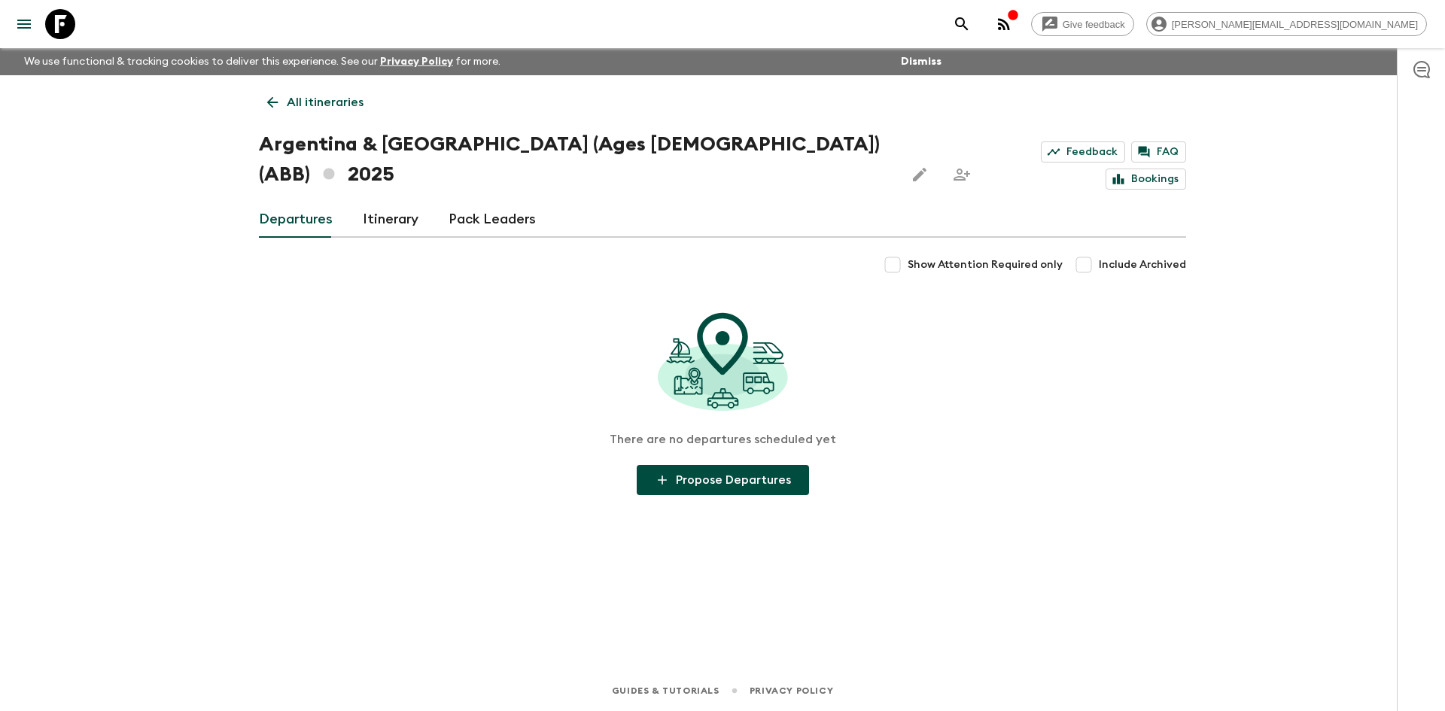
click at [287, 103] on p "All itineraries" at bounding box center [325, 102] width 77 height 18
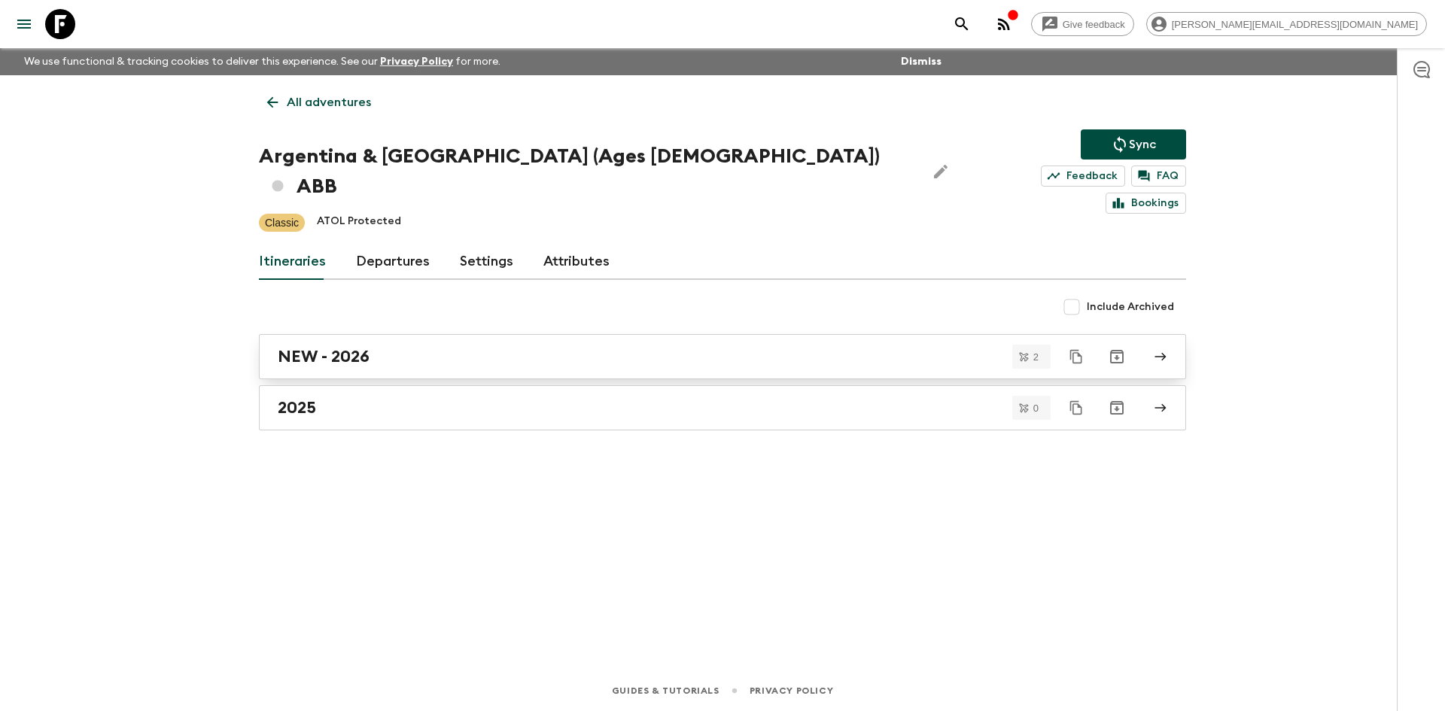
click at [289, 347] on h2 "NEW - 2026" at bounding box center [324, 357] width 92 height 20
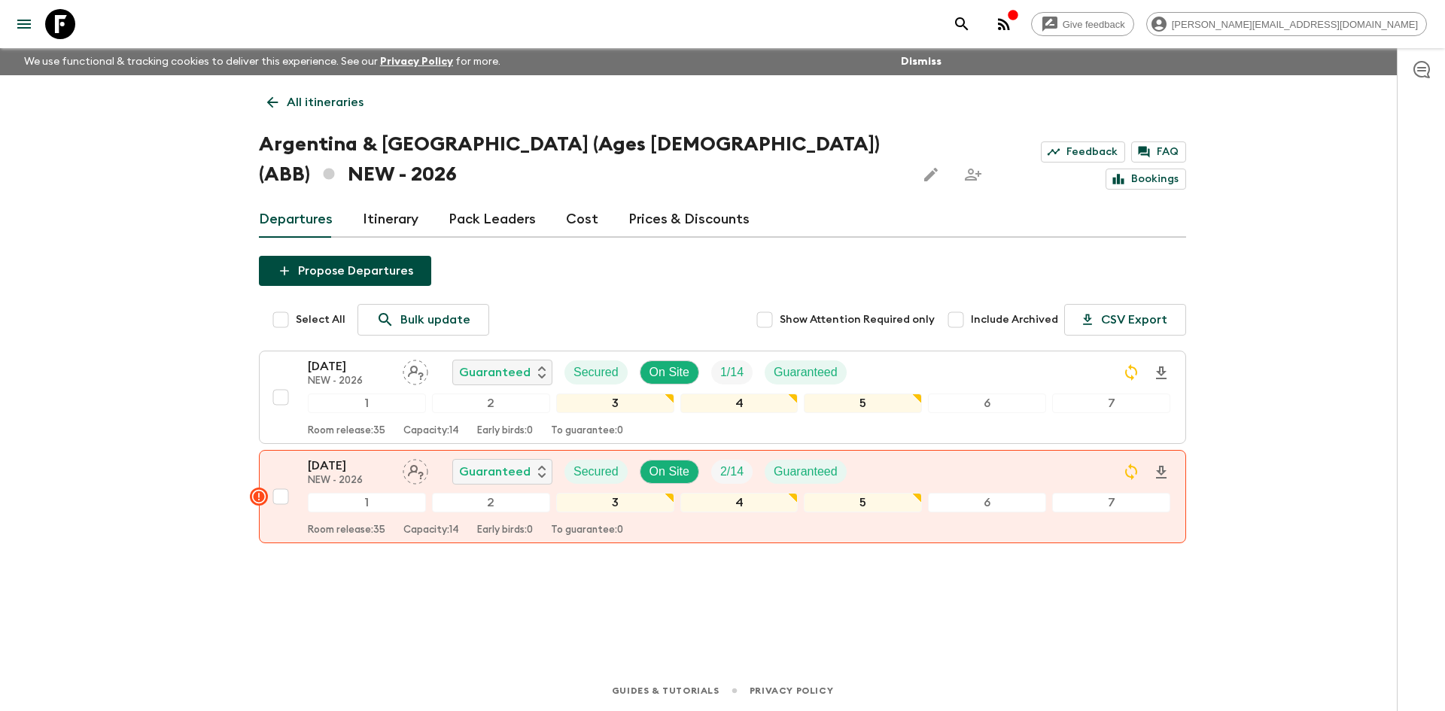
click at [275, 105] on icon at bounding box center [272, 102] width 17 height 17
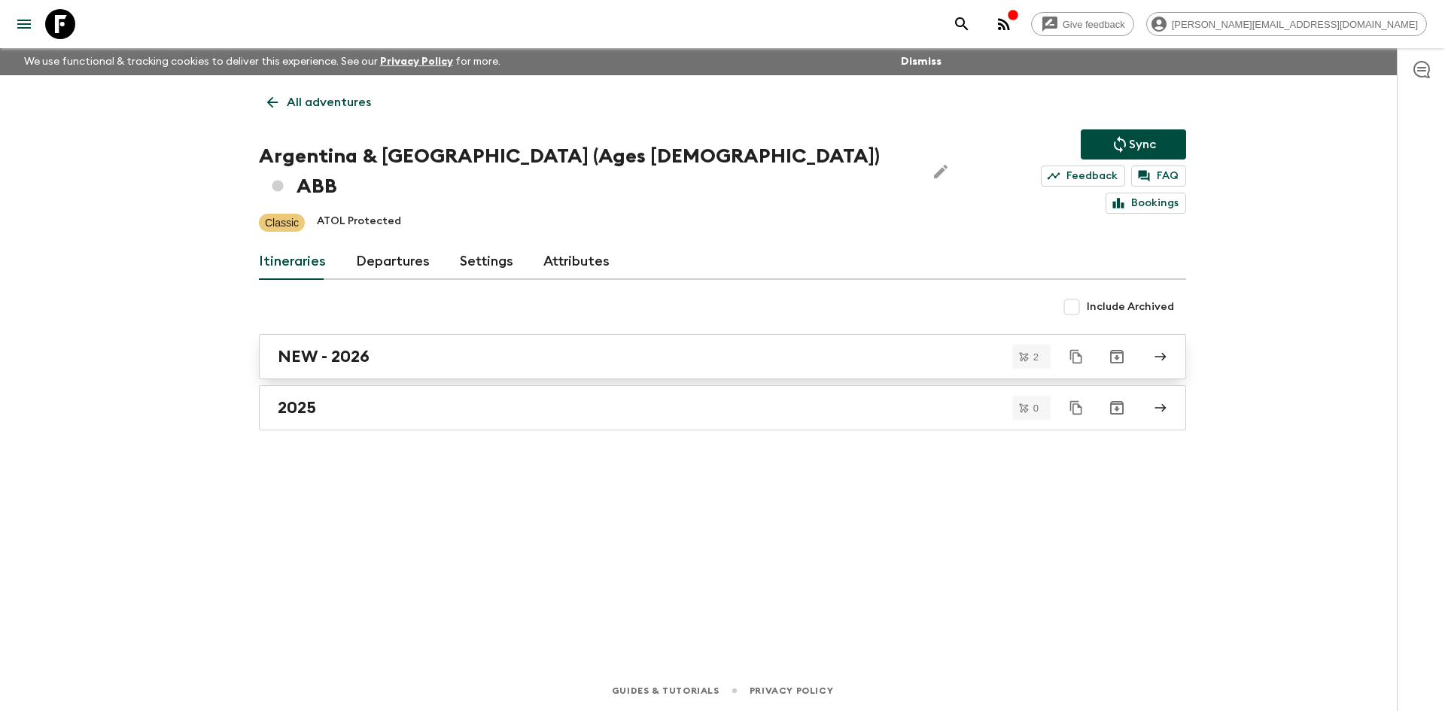
click at [324, 347] on h2 "NEW - 2026" at bounding box center [324, 357] width 92 height 20
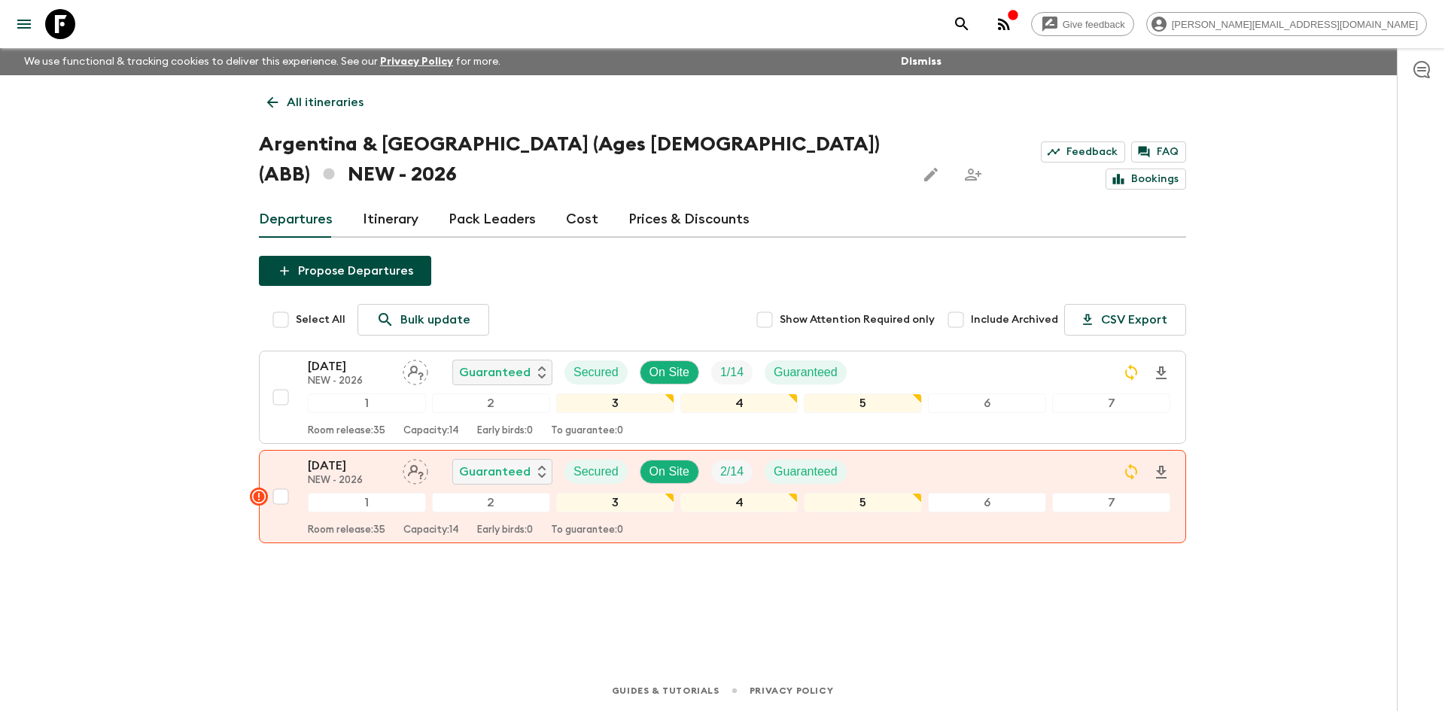
click at [567, 202] on link "Cost" at bounding box center [582, 220] width 32 height 36
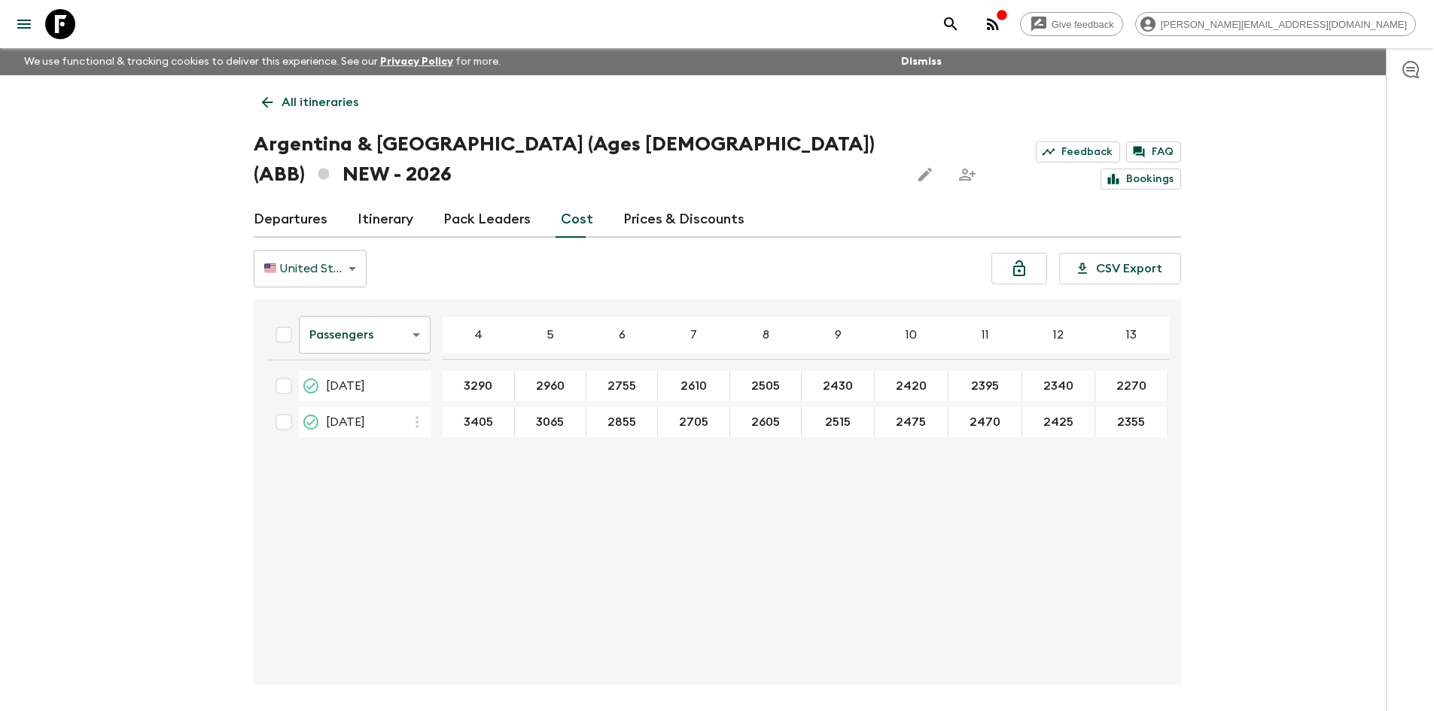
click at [363, 237] on body "Give feedback sophie.t@flashpack.com We use functional & tracking cookies to de…" at bounding box center [717, 384] width 1434 height 768
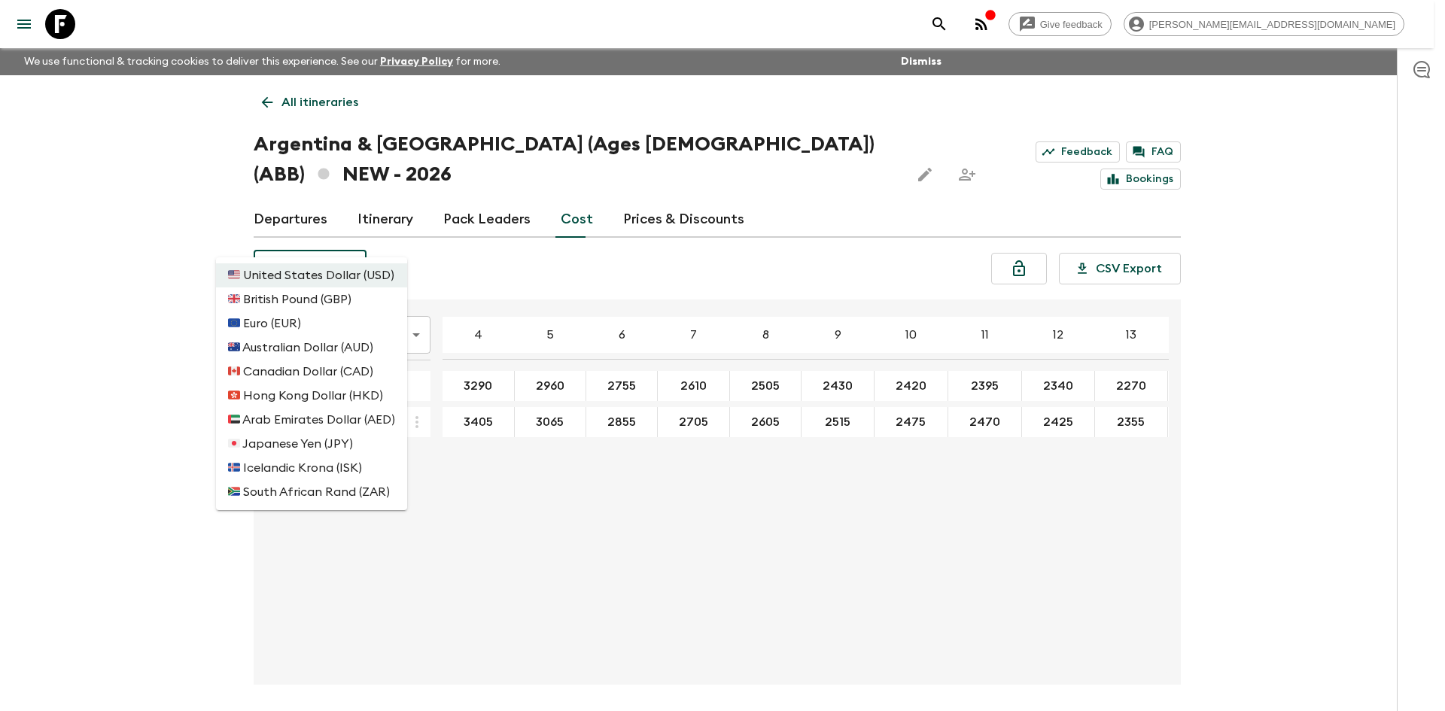
click at [403, 236] on div at bounding box center [722, 355] width 1445 height 711
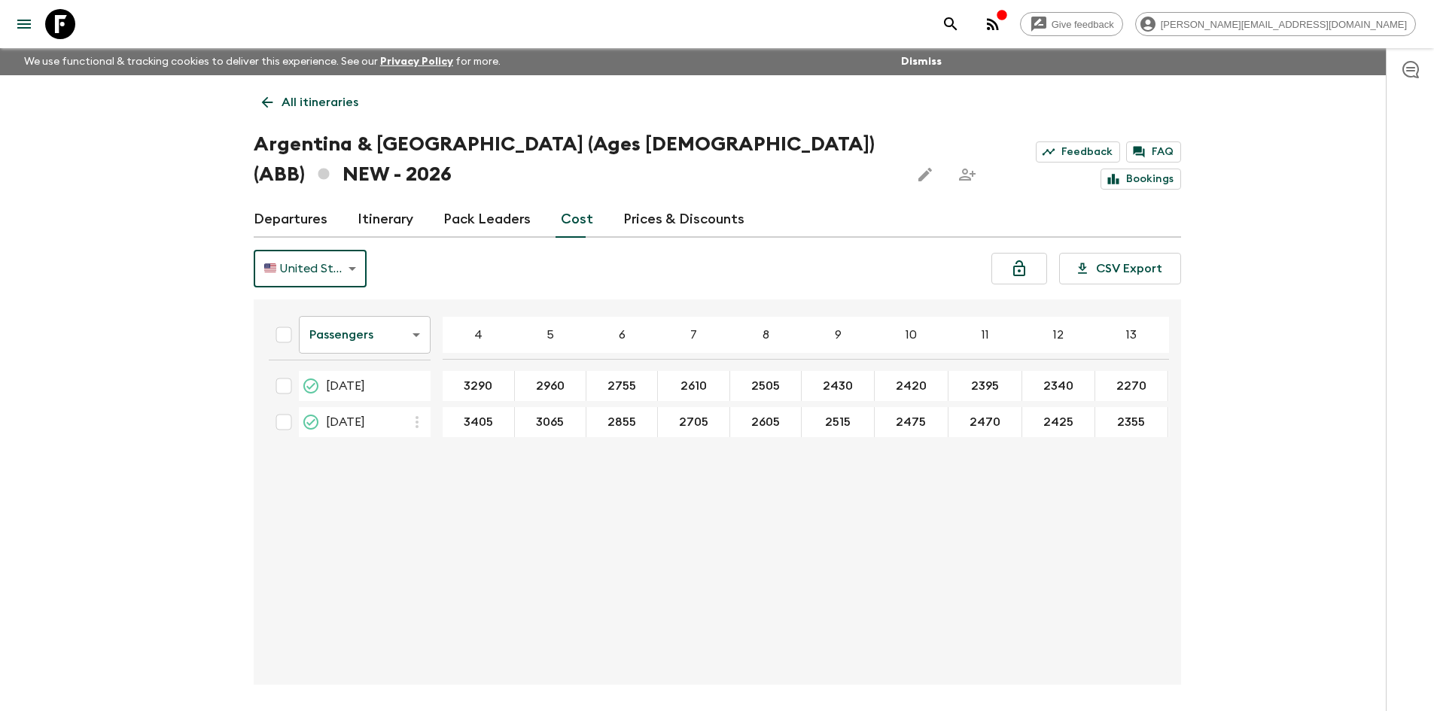
click at [366, 308] on body "Give feedback sophie.t@flashpack.com We use functional & tracking cookies to de…" at bounding box center [717, 384] width 1434 height 768
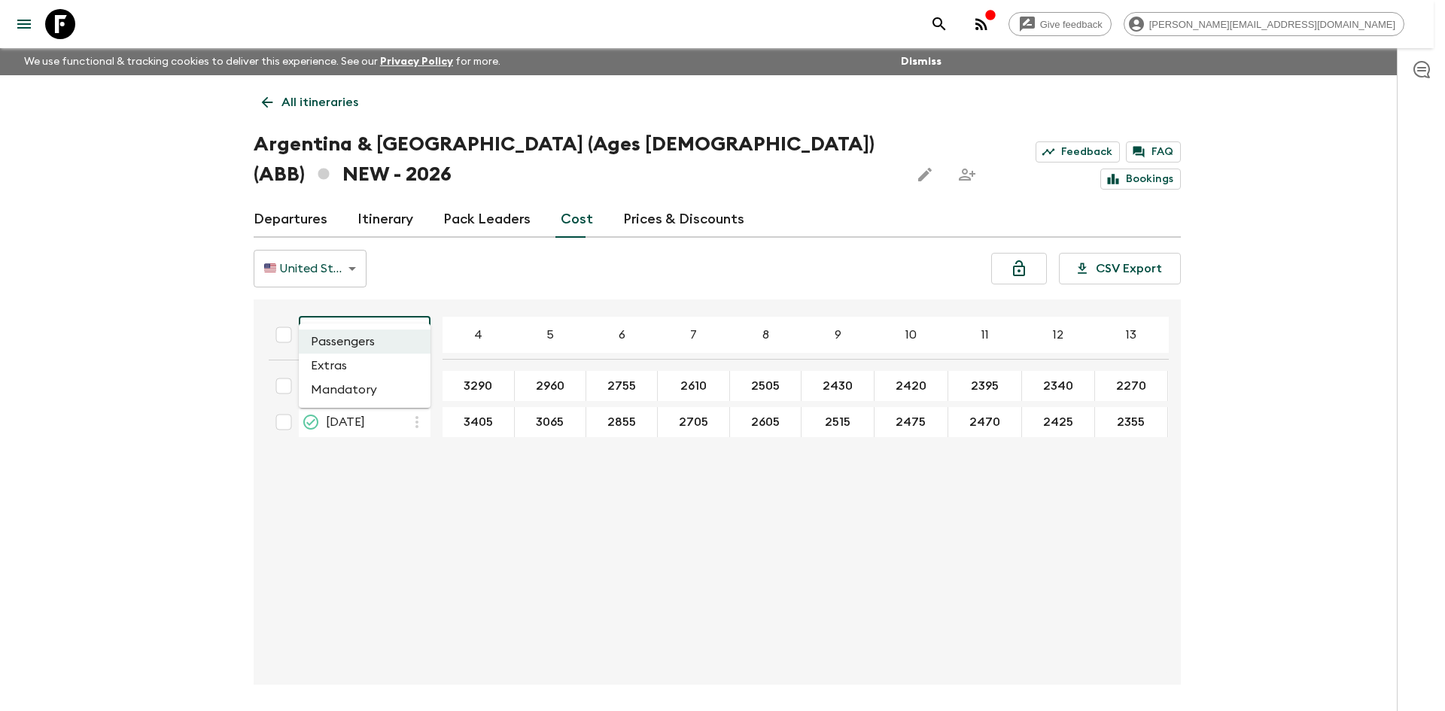
click at [351, 388] on li "Mandatory" at bounding box center [365, 390] width 132 height 24
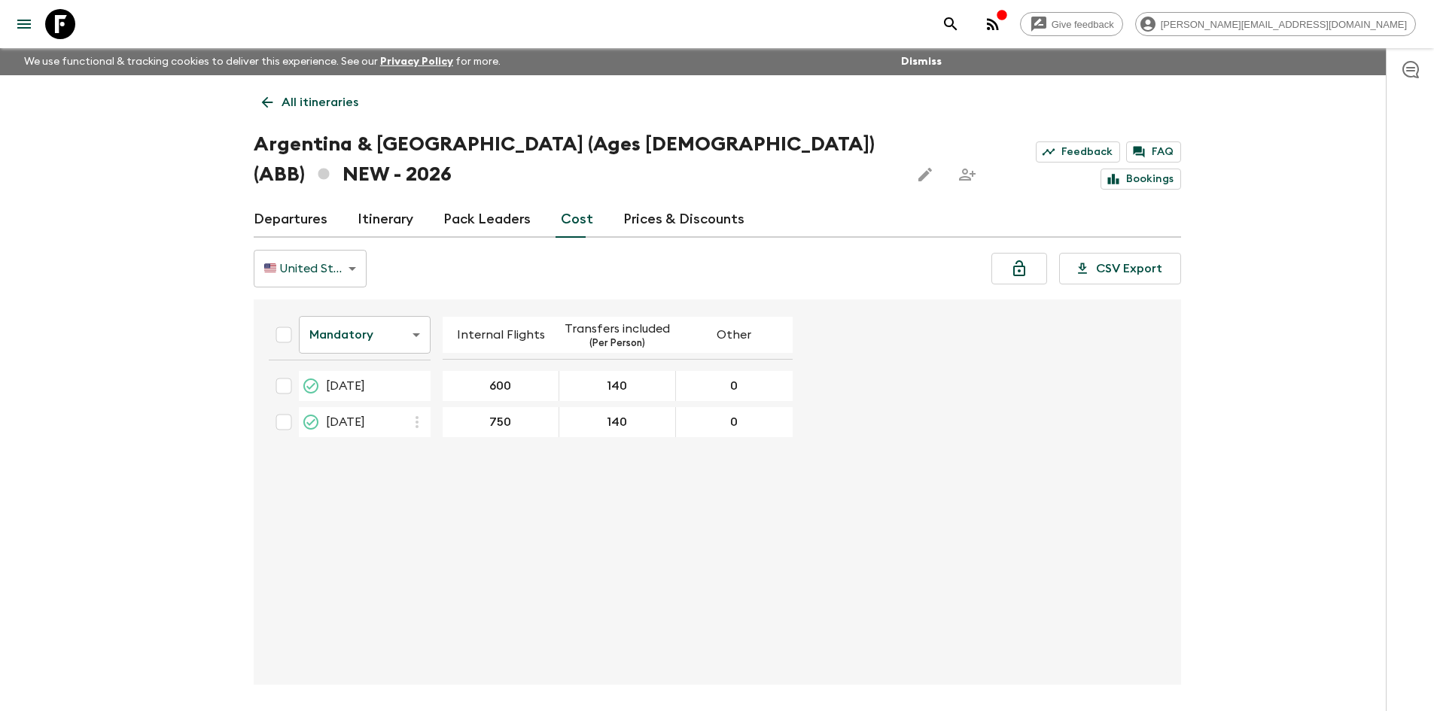
click at [266, 102] on icon at bounding box center [267, 102] width 17 height 17
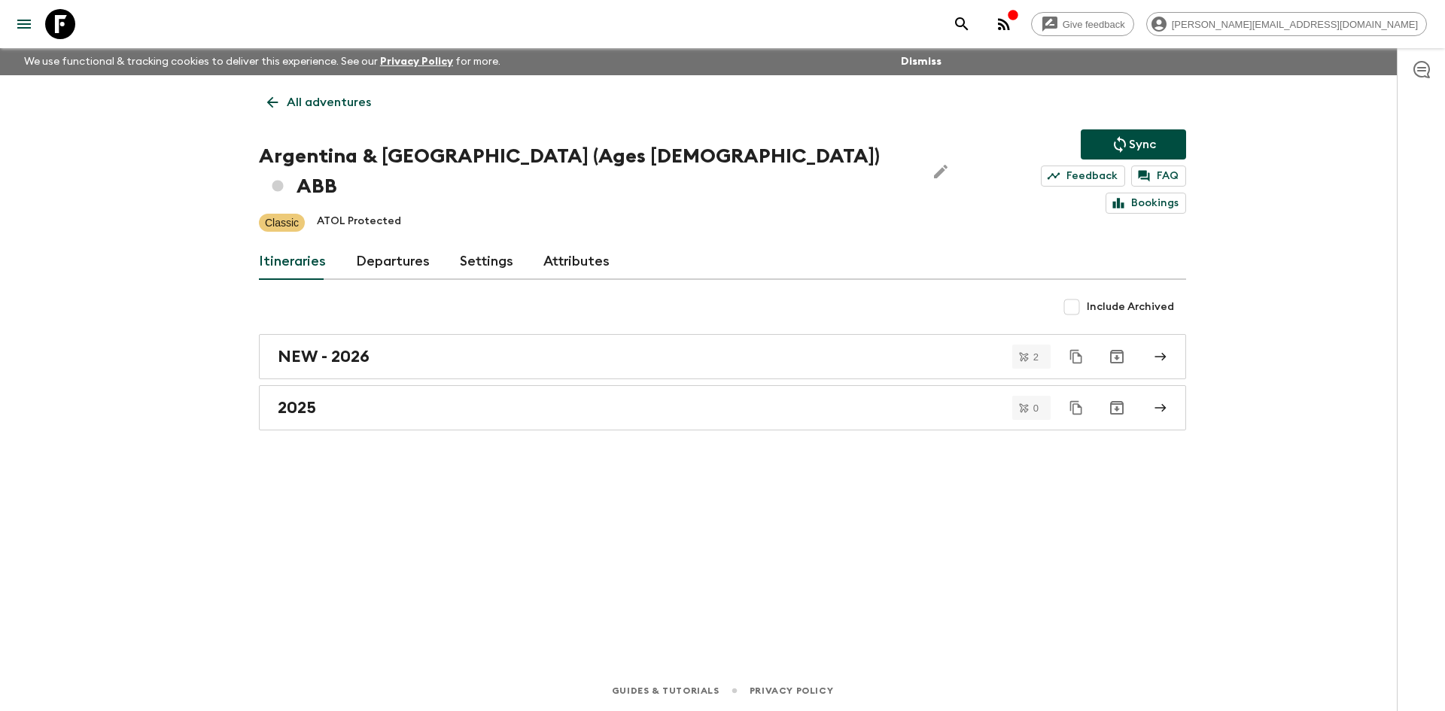
click at [271, 97] on icon at bounding box center [272, 102] width 17 height 17
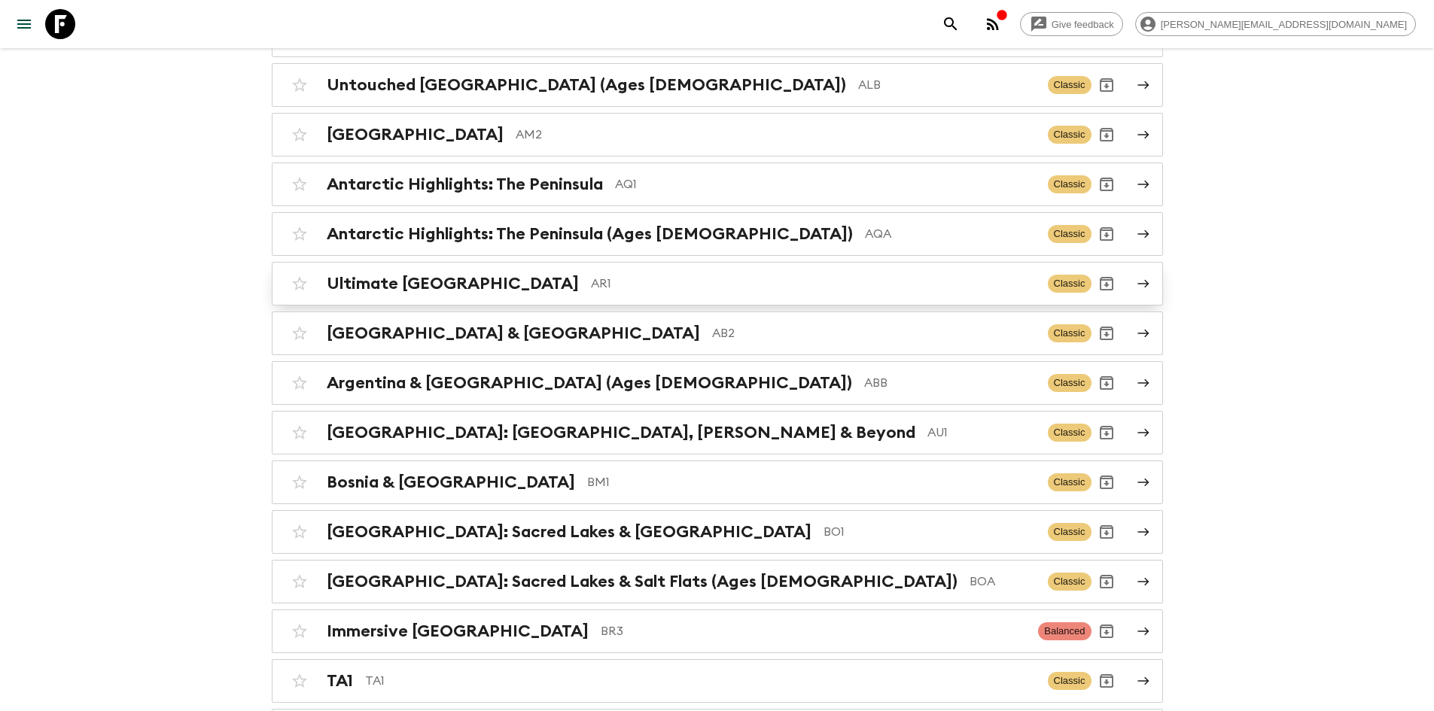
scroll to position [207, 0]
click at [655, 185] on p "AQ1" at bounding box center [825, 185] width 421 height 18
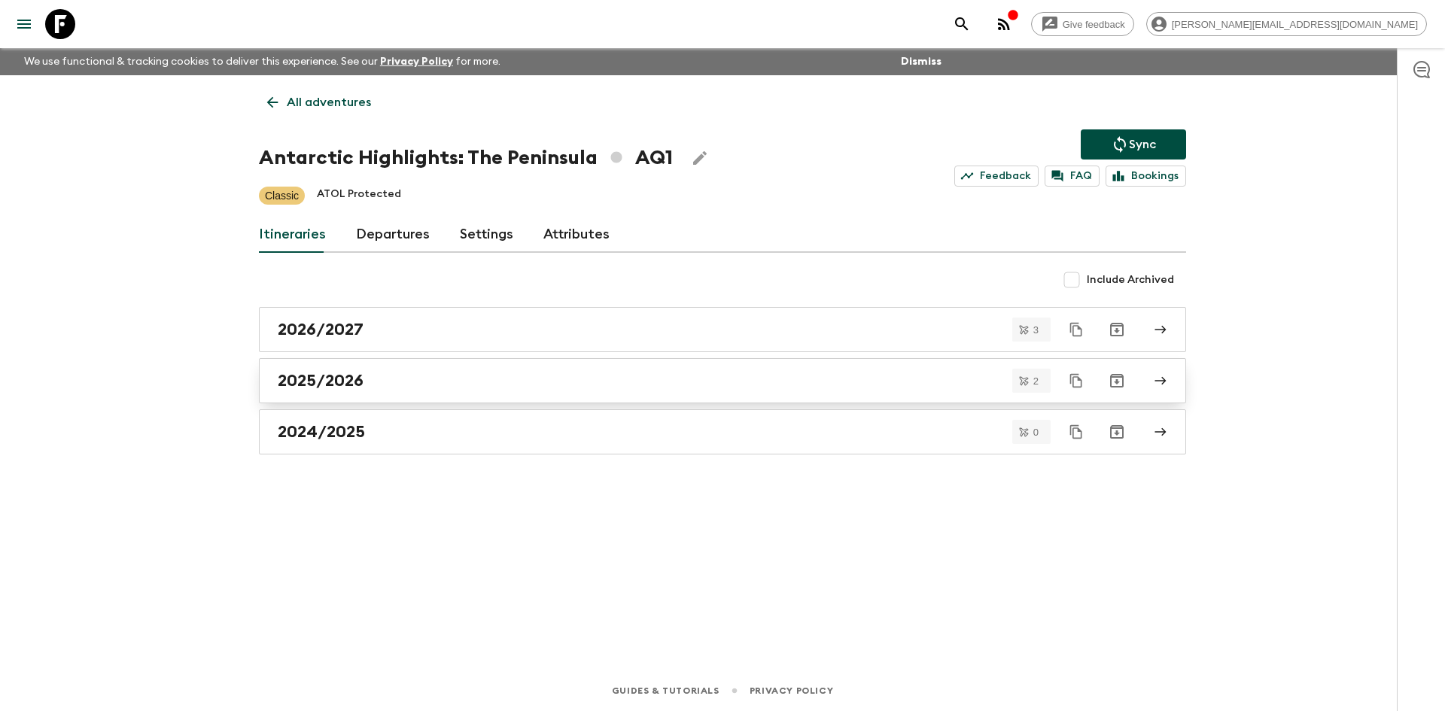
click at [397, 388] on div "2025/2026" at bounding box center [708, 381] width 861 height 20
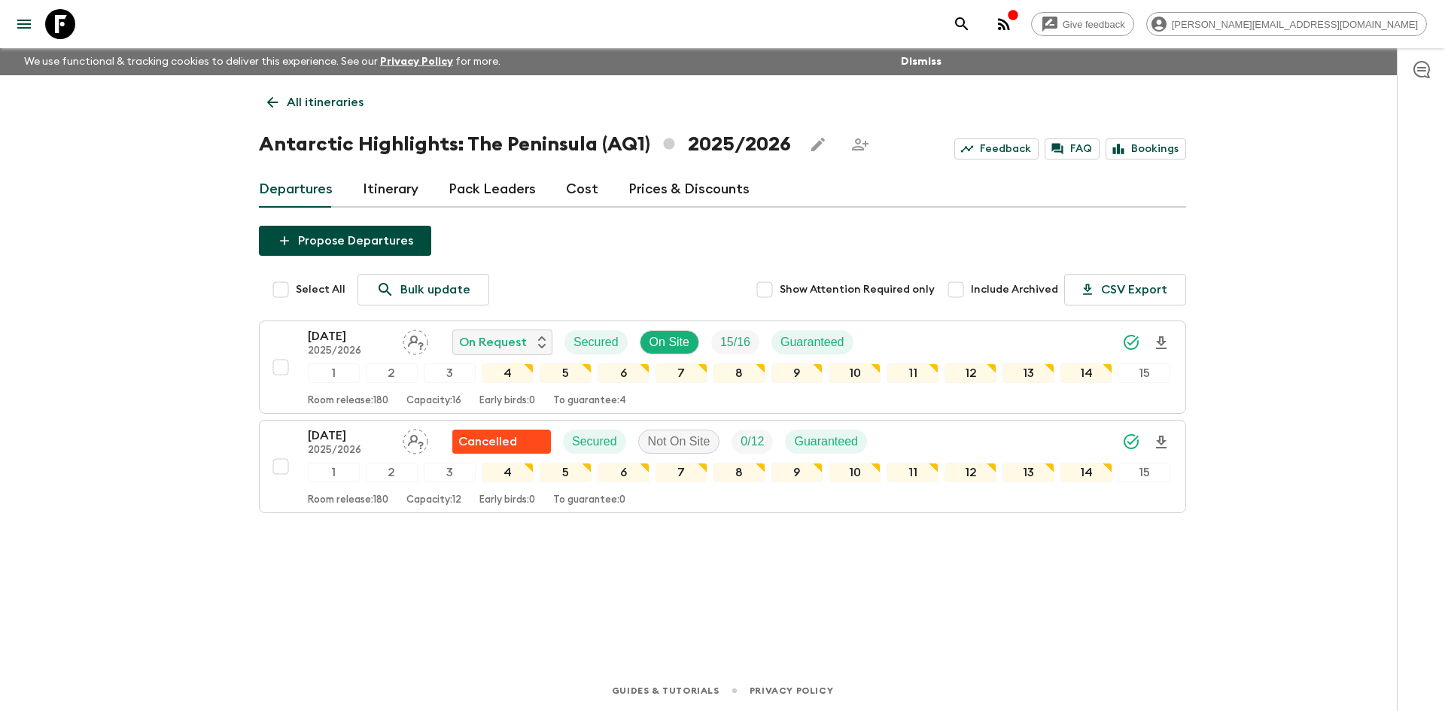
click at [576, 196] on link "Cost" at bounding box center [582, 190] width 32 height 36
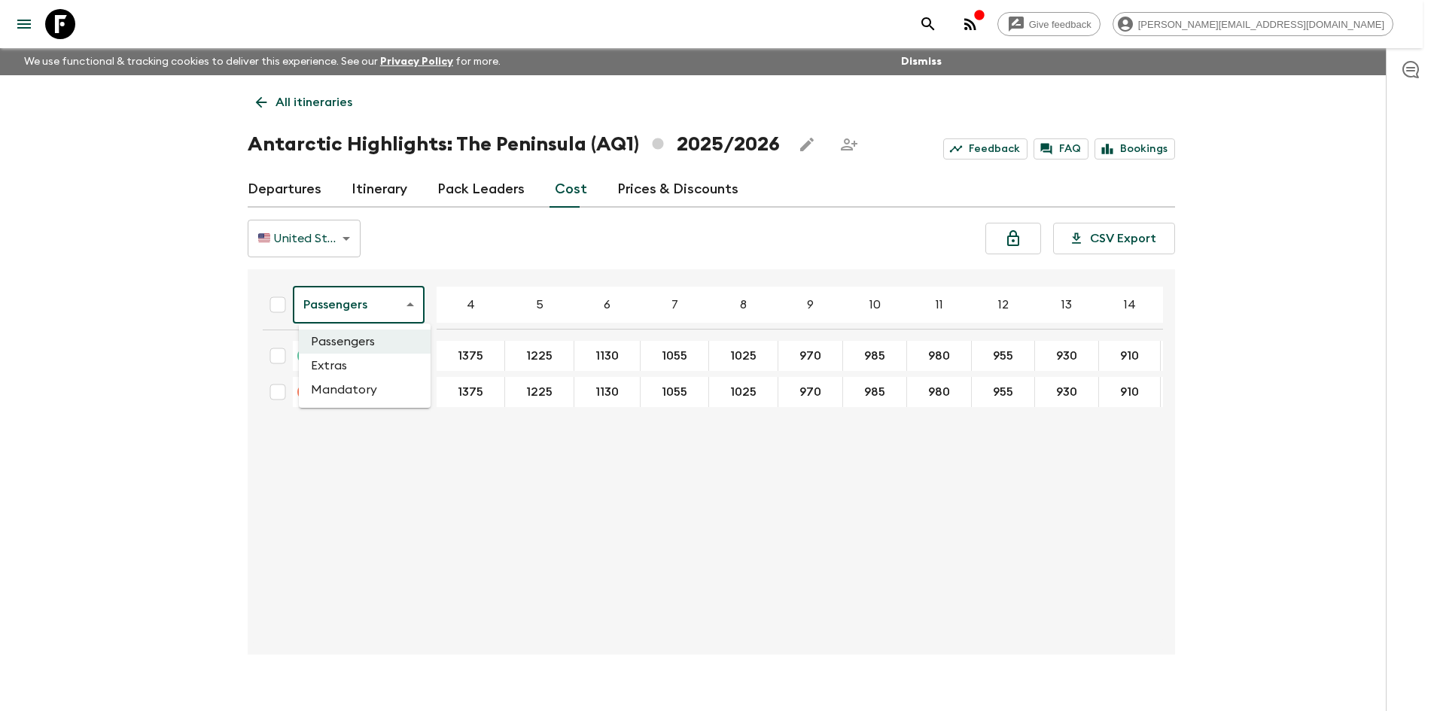
click at [377, 313] on body "Give feedback sophie.t@flashpack.com We use functional & tracking cookies to de…" at bounding box center [717, 368] width 1434 height 737
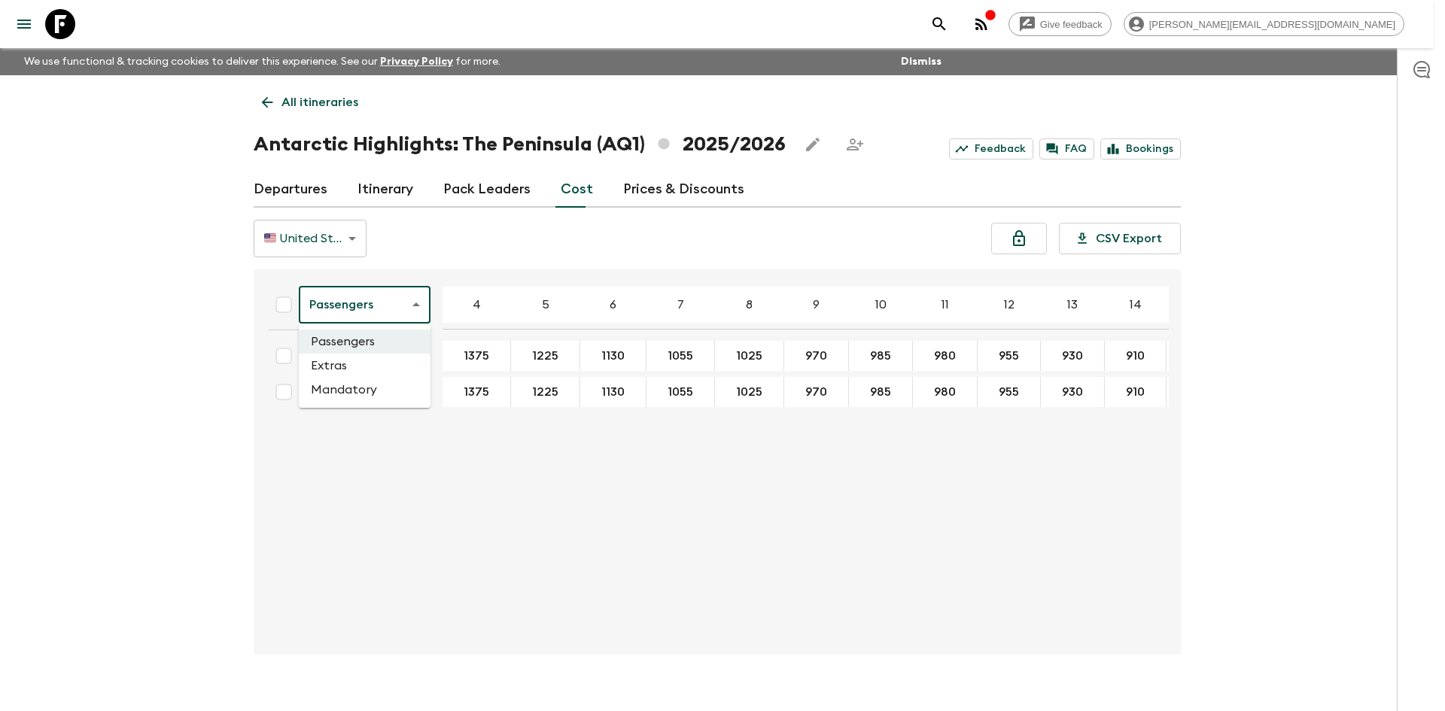
click at [354, 387] on li "Mandatory" at bounding box center [365, 390] width 132 height 24
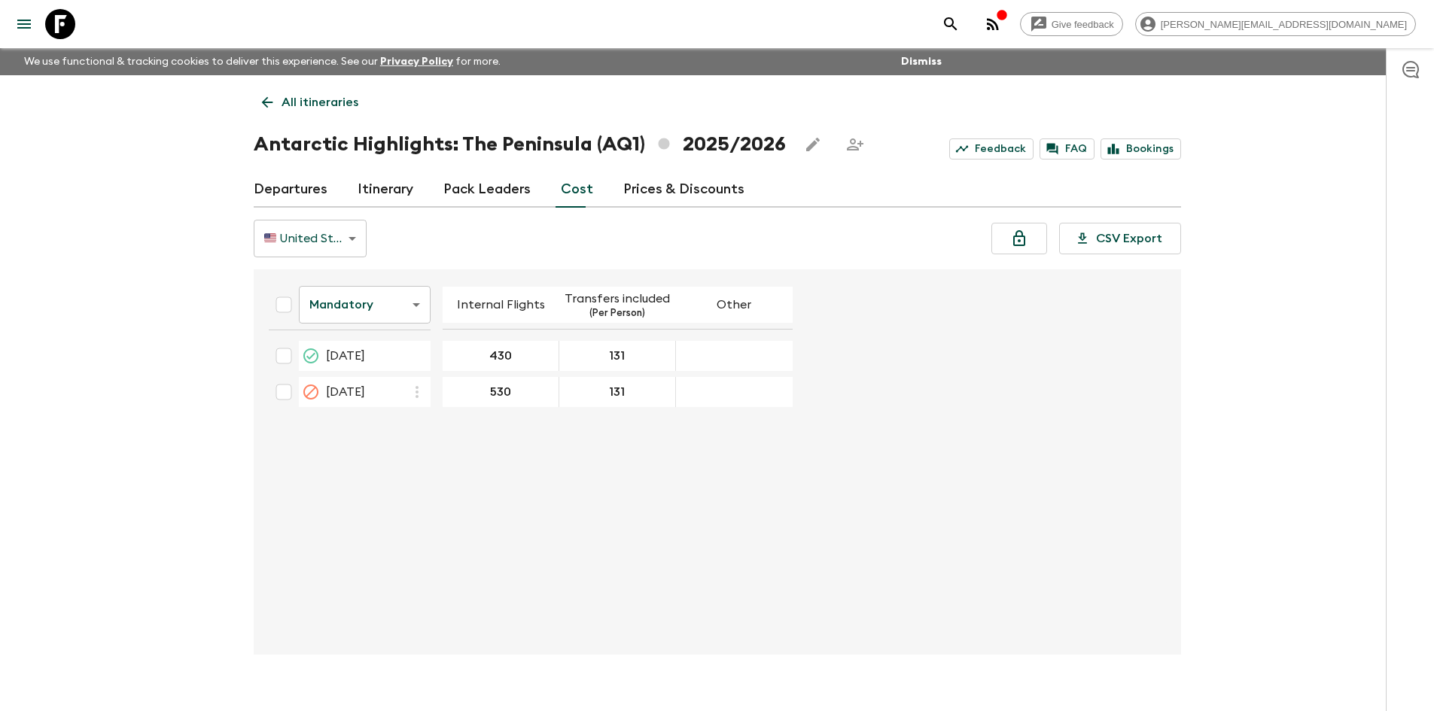
click at [278, 98] on link "All itineraries" at bounding box center [310, 102] width 113 height 30
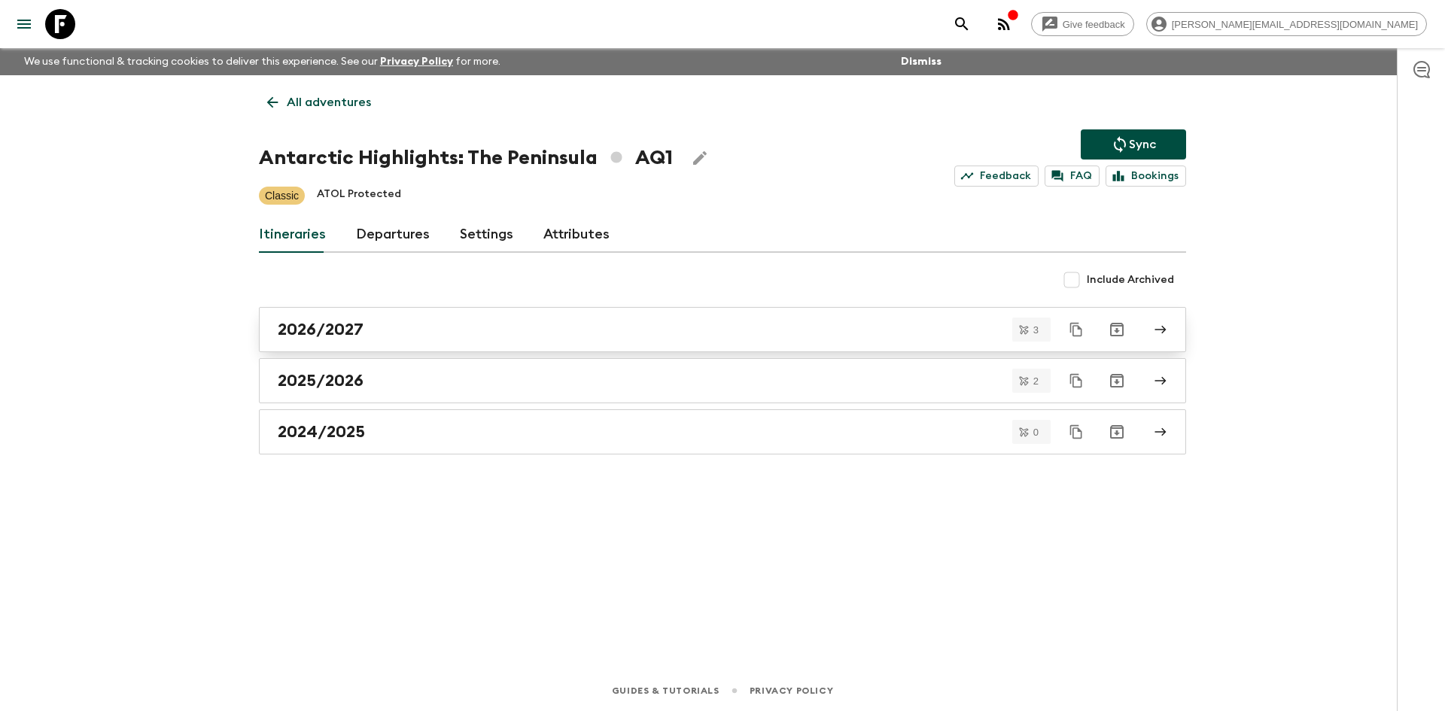
click at [339, 324] on h2 "2026/2027" at bounding box center [321, 330] width 86 height 20
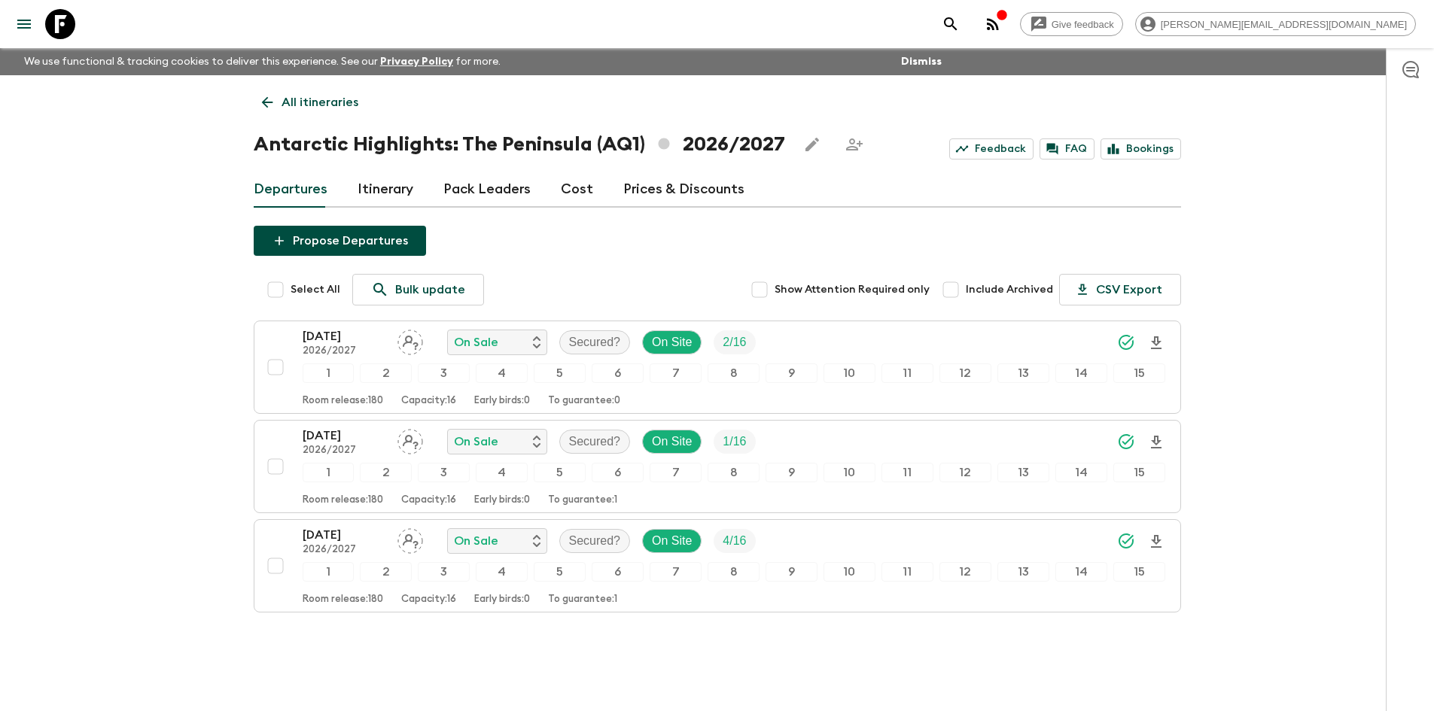
scroll to position [38, 0]
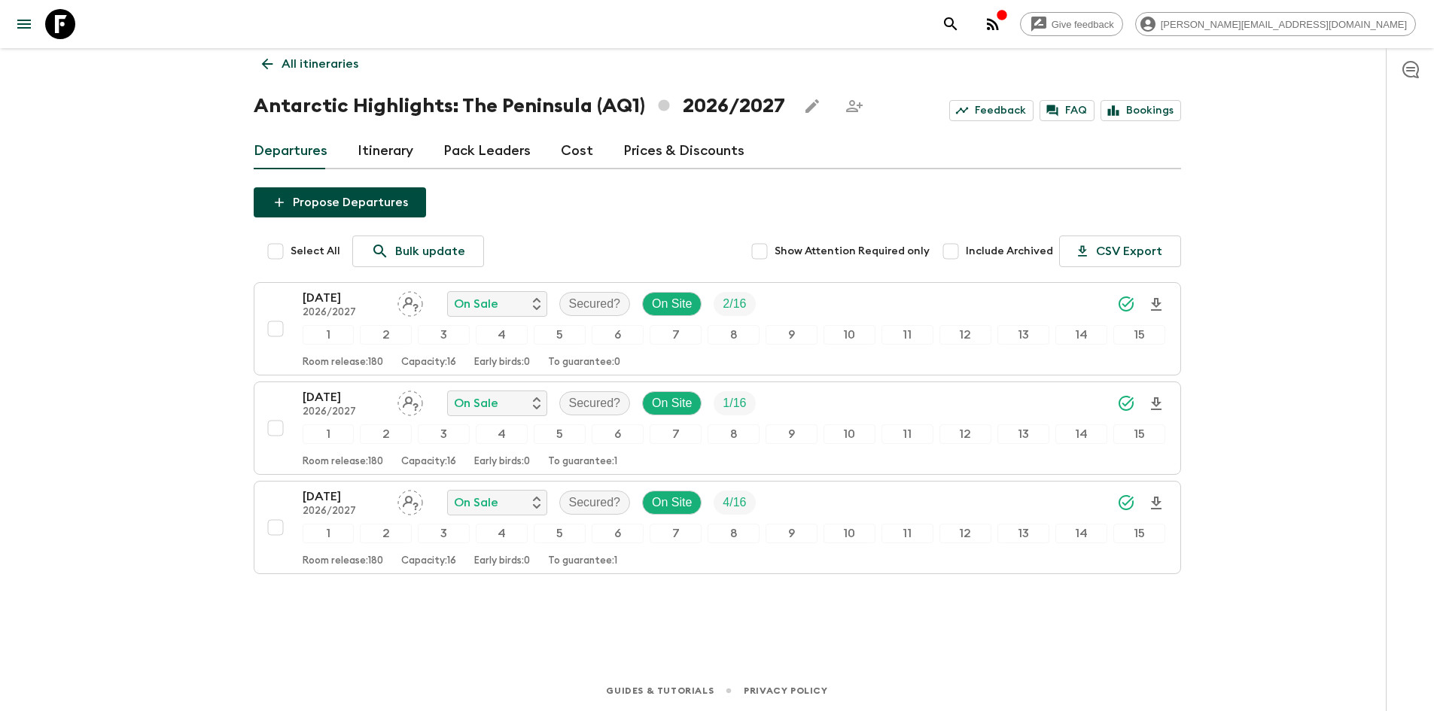
click at [570, 157] on link "Cost" at bounding box center [577, 151] width 32 height 36
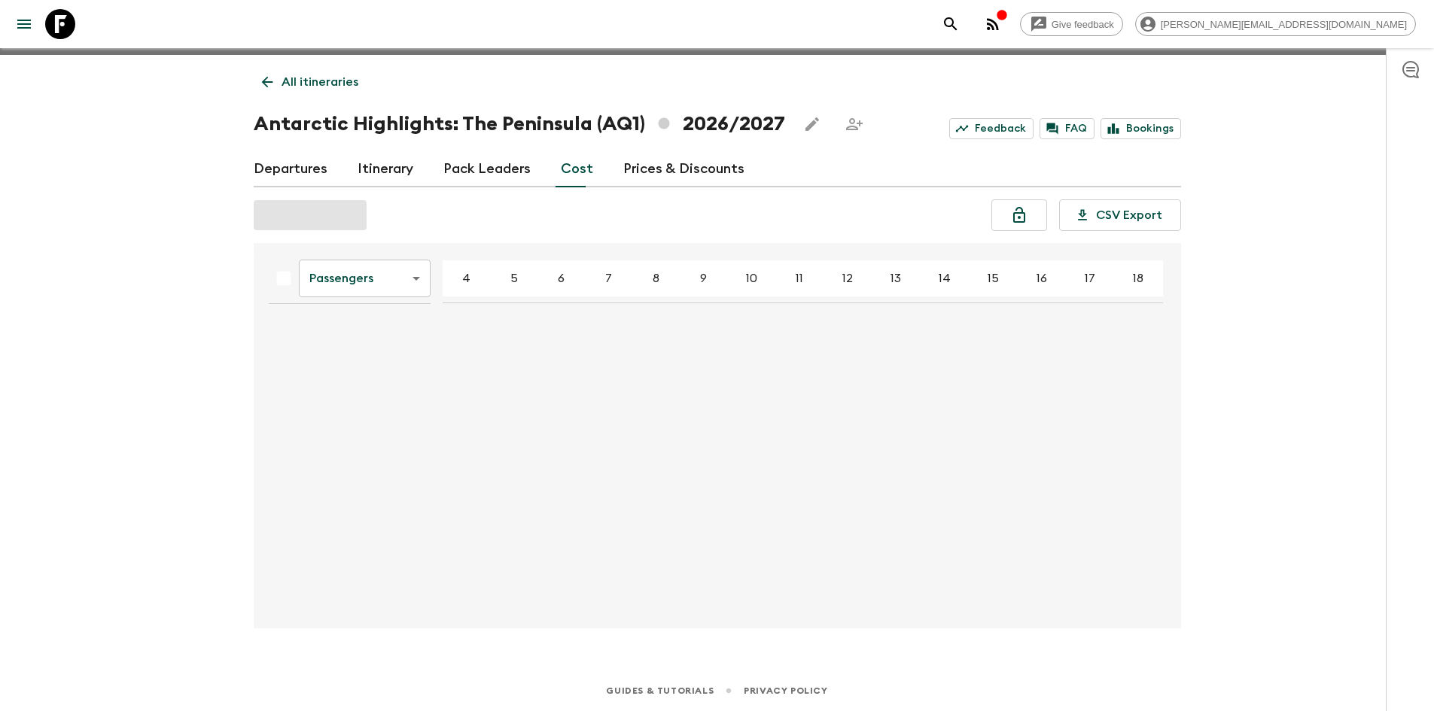
scroll to position [26, 0]
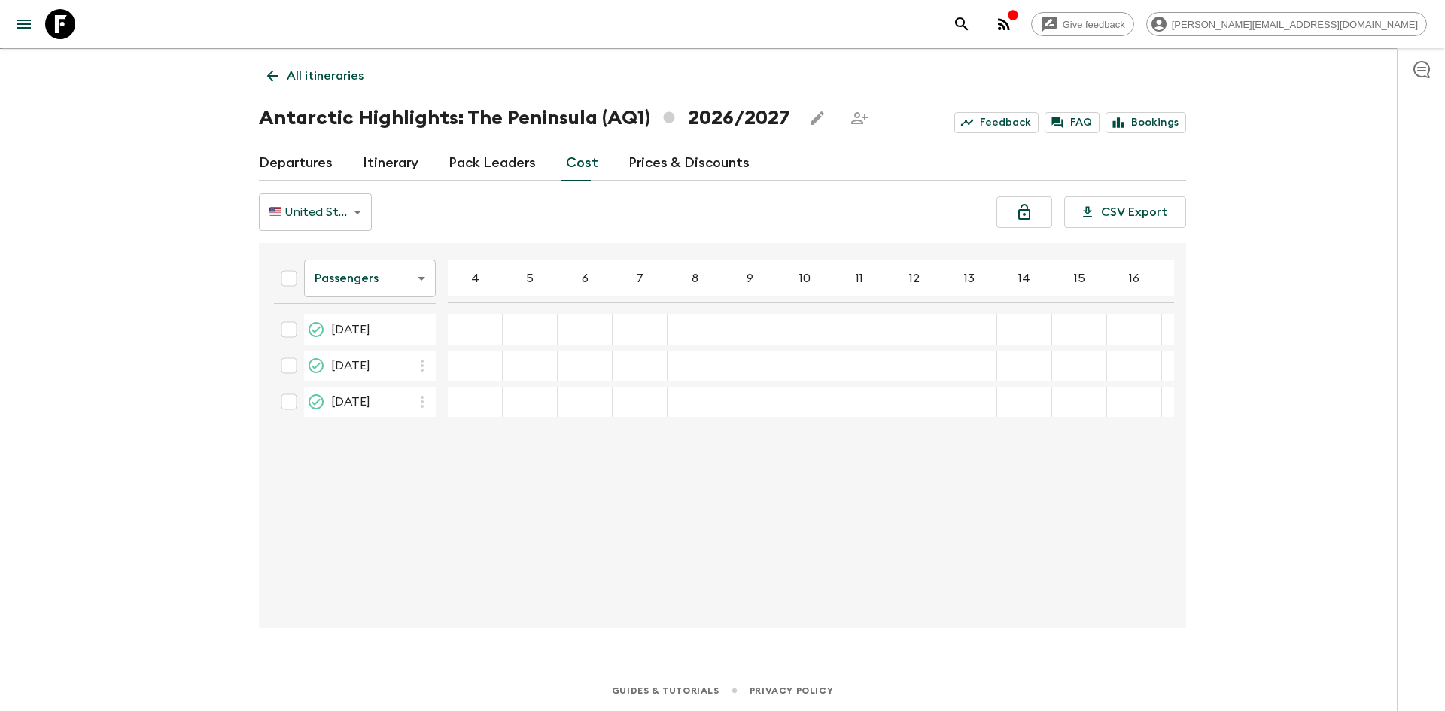
click at [369, 282] on body "Give feedback sophie.t@flashpack.com We use functional & tracking cookies to de…" at bounding box center [722, 342] width 1445 height 737
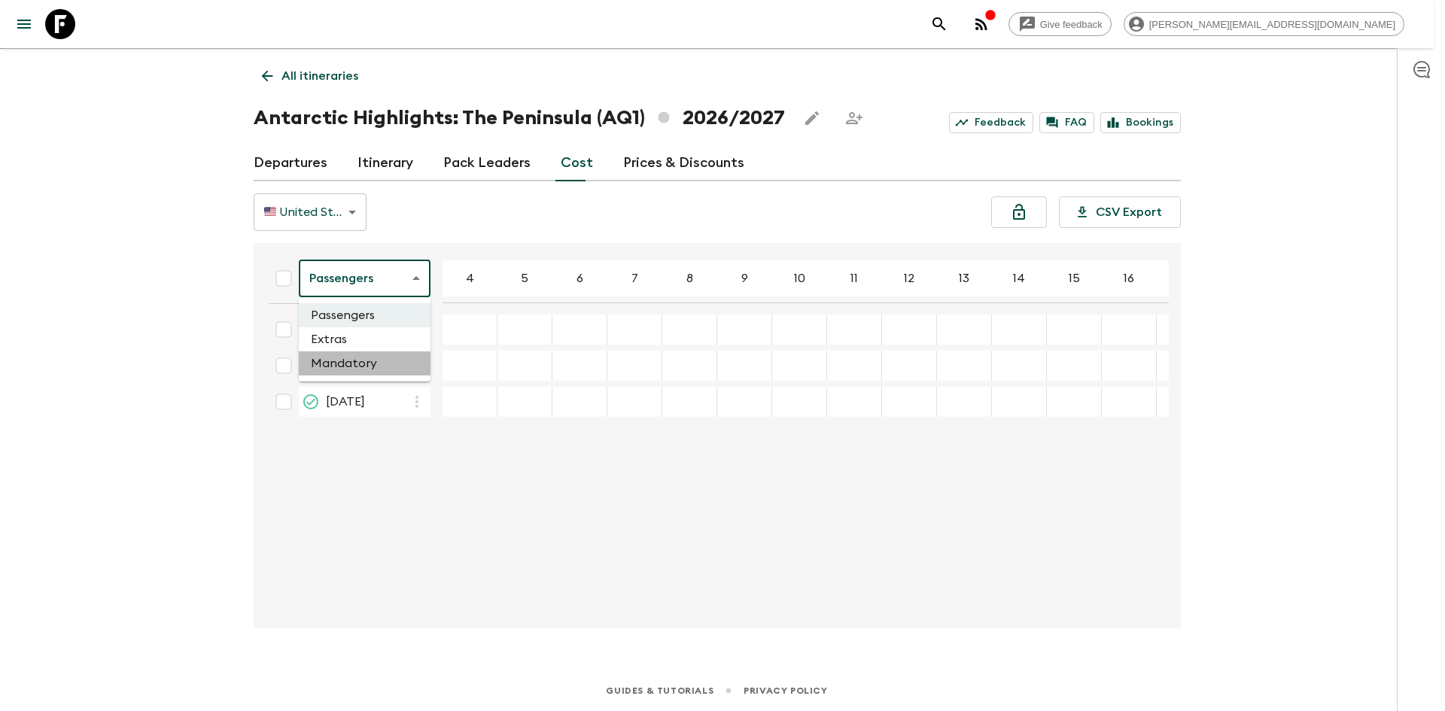
click at [336, 358] on li "Mandatory" at bounding box center [365, 363] width 132 height 24
